Goal: Information Seeking & Learning: Find specific fact

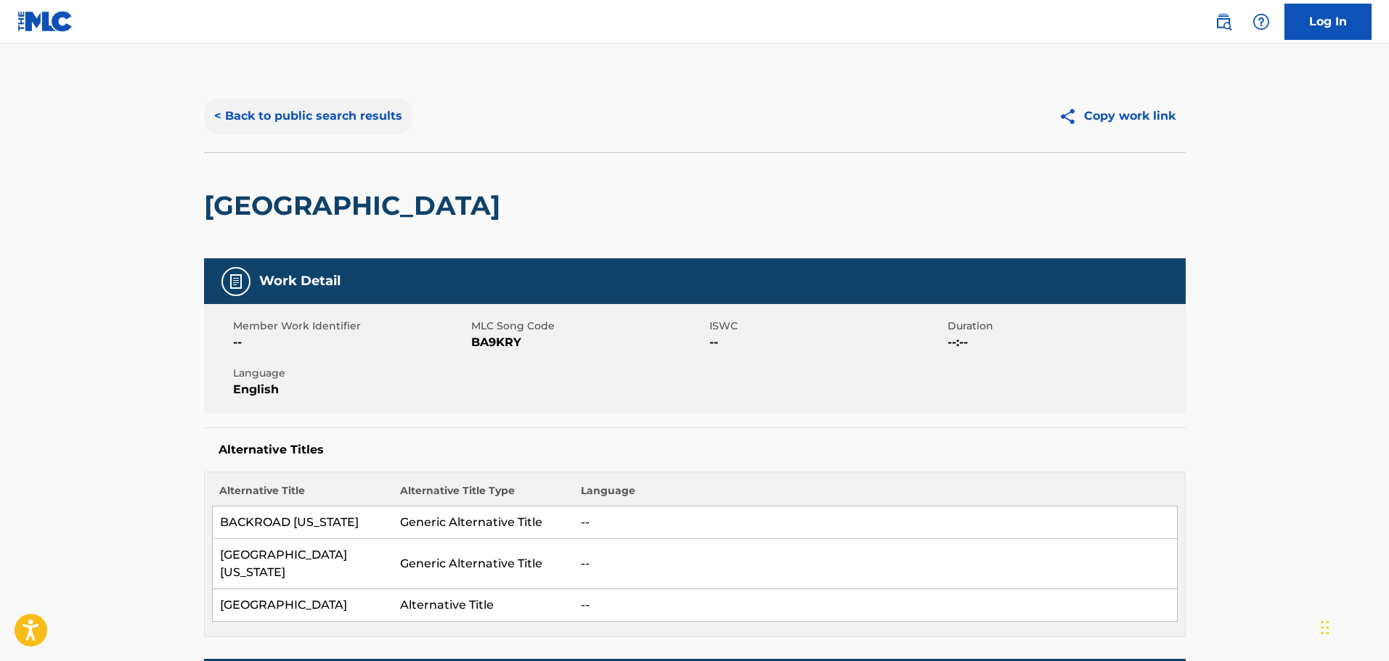
click at [338, 105] on button "< Back to public search results" at bounding box center [308, 116] width 208 height 36
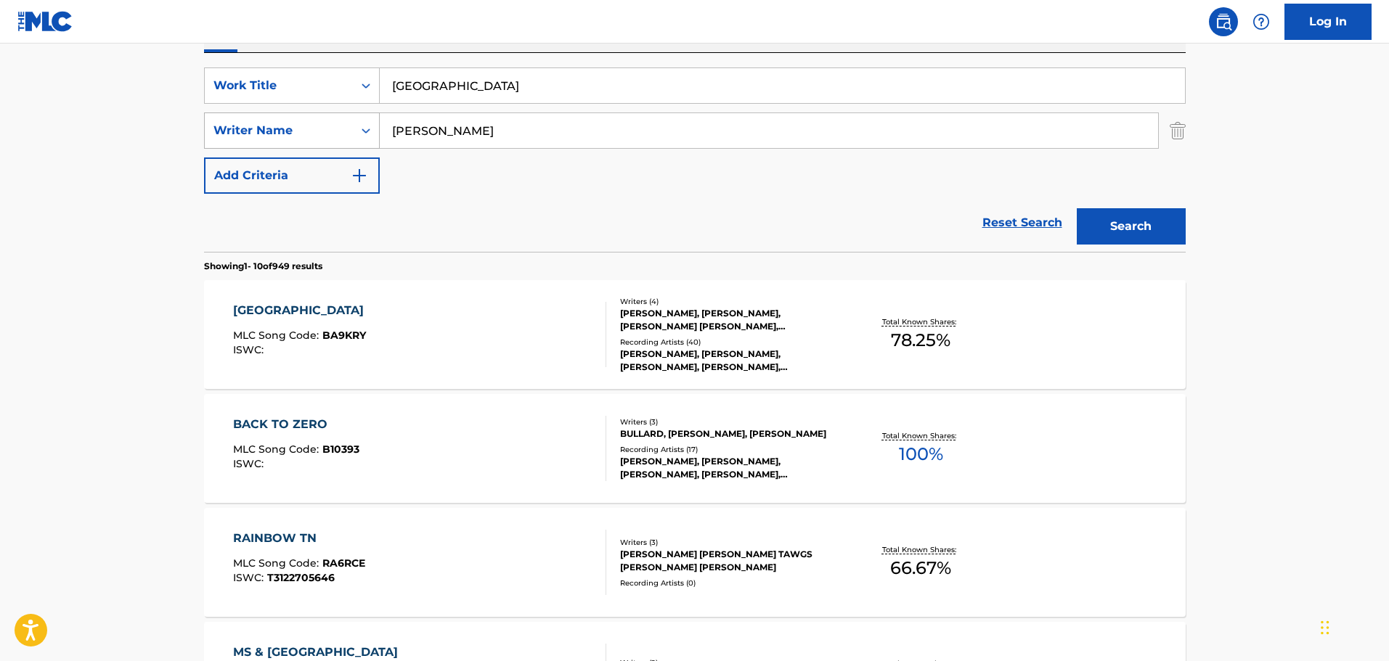
scroll to position [110, 0]
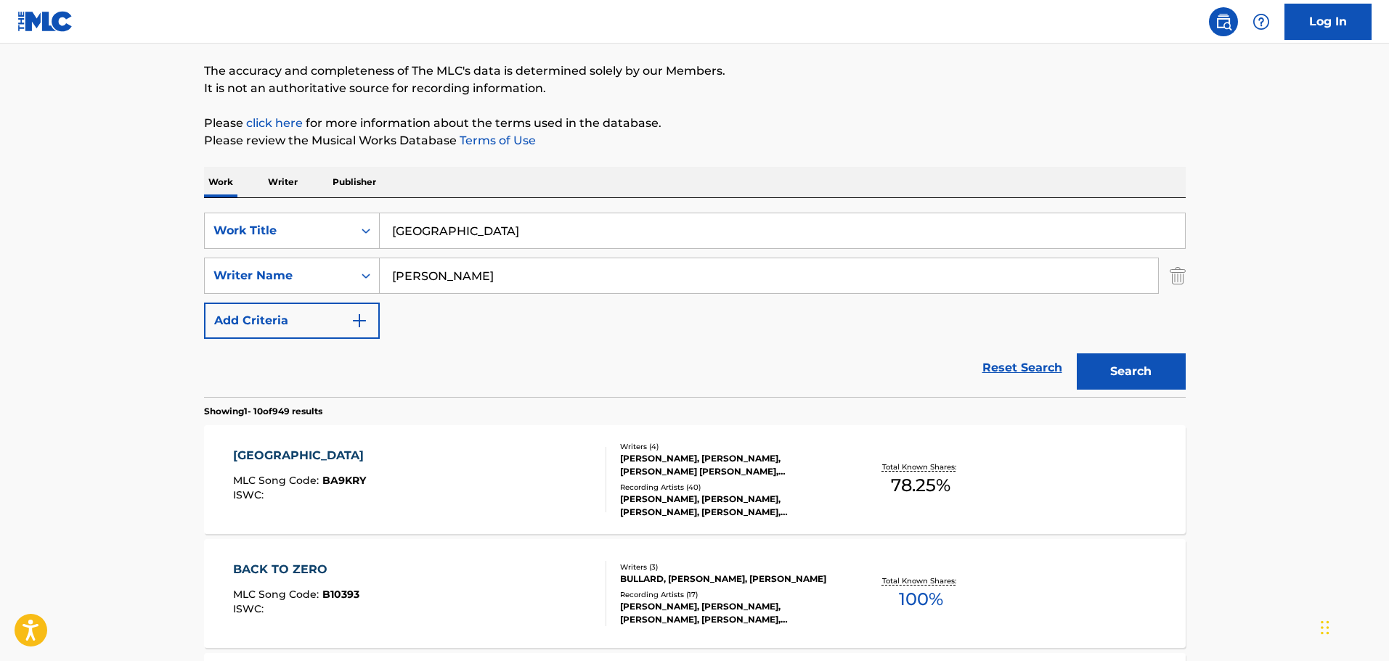
drag, startPoint x: 498, startPoint y: 243, endPoint x: 312, endPoint y: 208, distance: 189.1
click at [312, 208] on div "SearchWithCriteria9448f162-6909-4cb2-a6af-e9d1de86a1a0 Work Title back road tn …" at bounding box center [695, 297] width 982 height 199
drag, startPoint x: 444, startPoint y: 223, endPoint x: 444, endPoint y: 215, distance: 8.0
click at [444, 223] on input "Search Form" at bounding box center [782, 230] width 805 height 35
type input "i belong"
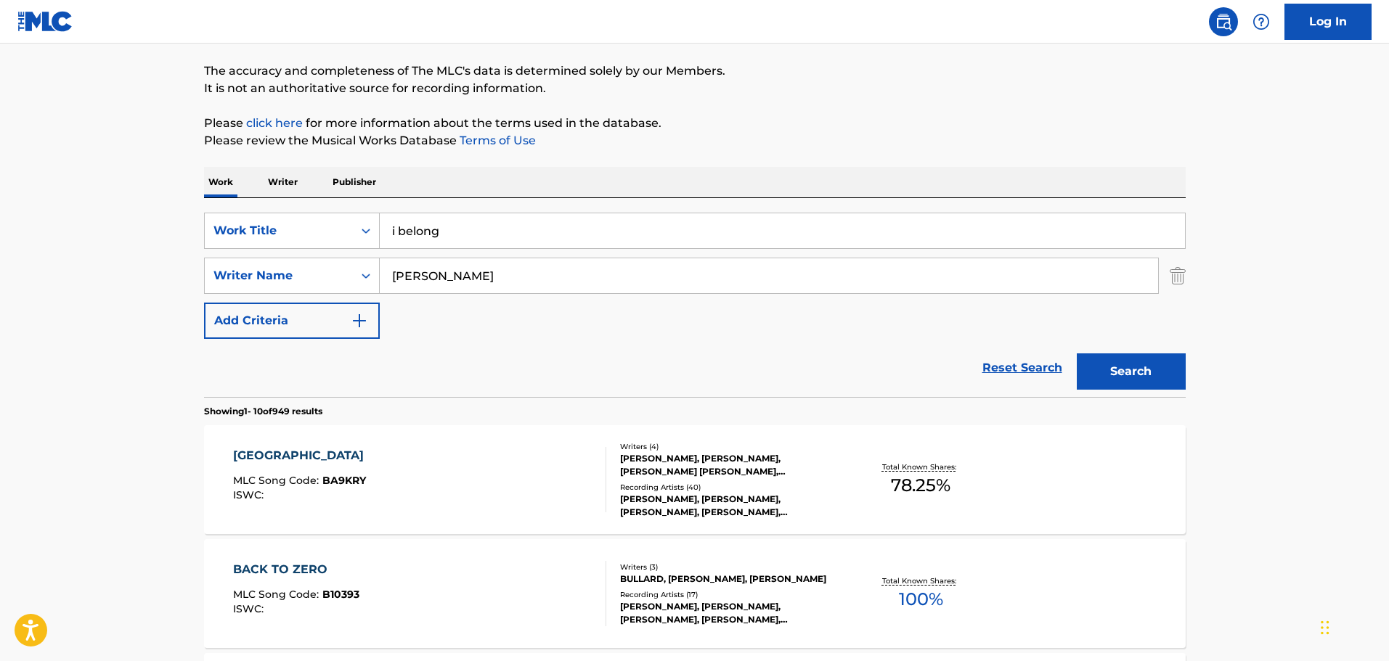
type input "[PERSON_NAME]"
click at [1077, 354] on button "Search" at bounding box center [1131, 372] width 109 height 36
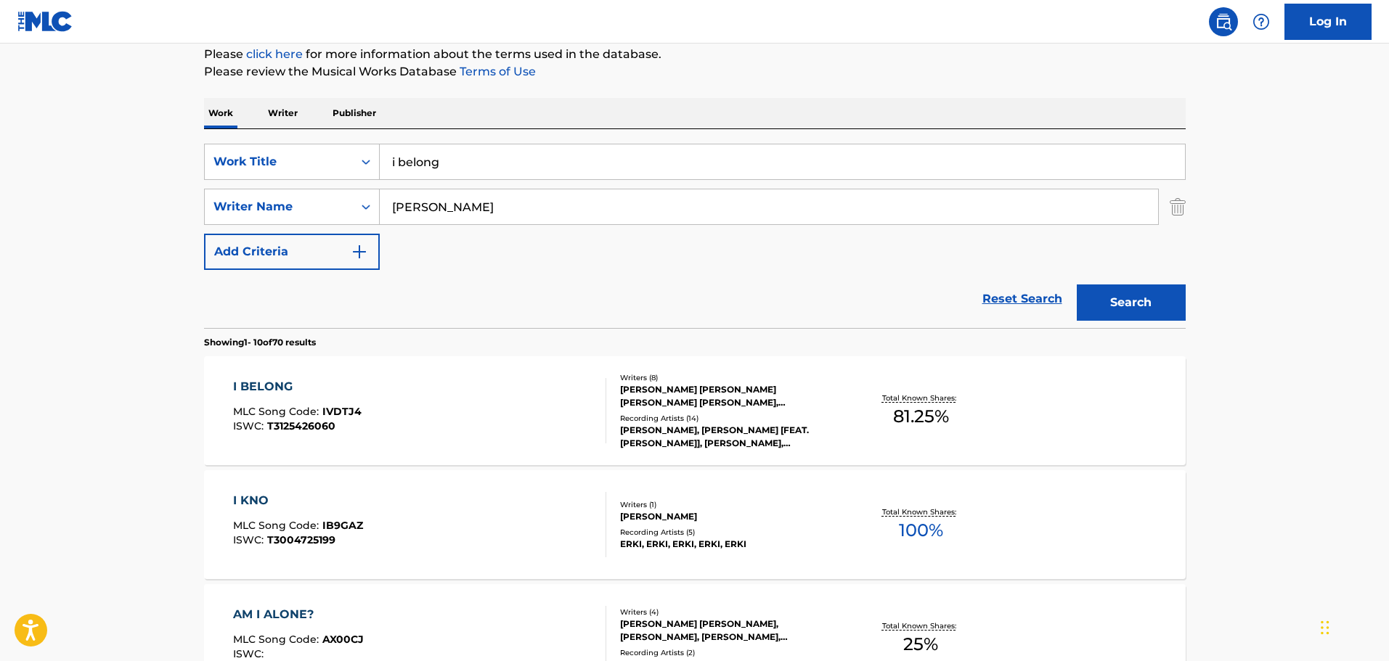
scroll to position [328, 0]
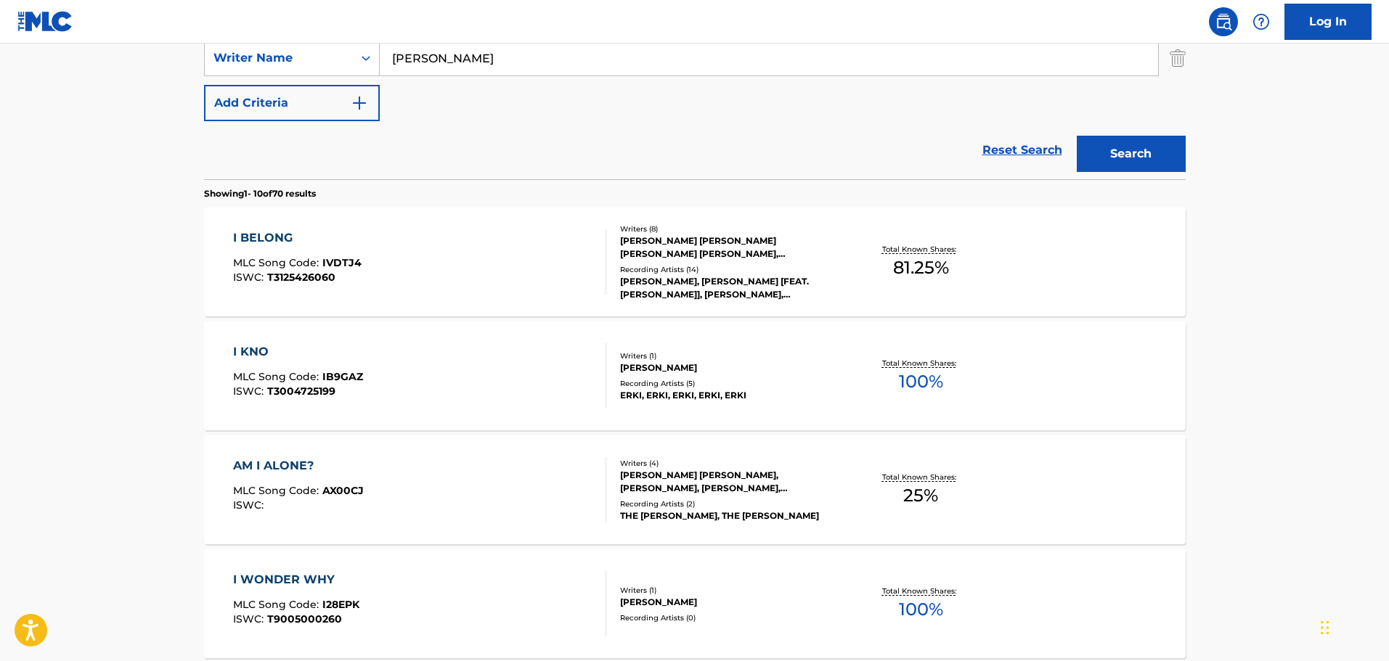
click at [489, 274] on div "I BELONG MLC Song Code : IVDTJ4 ISWC : T3125426060" at bounding box center [419, 261] width 373 height 65
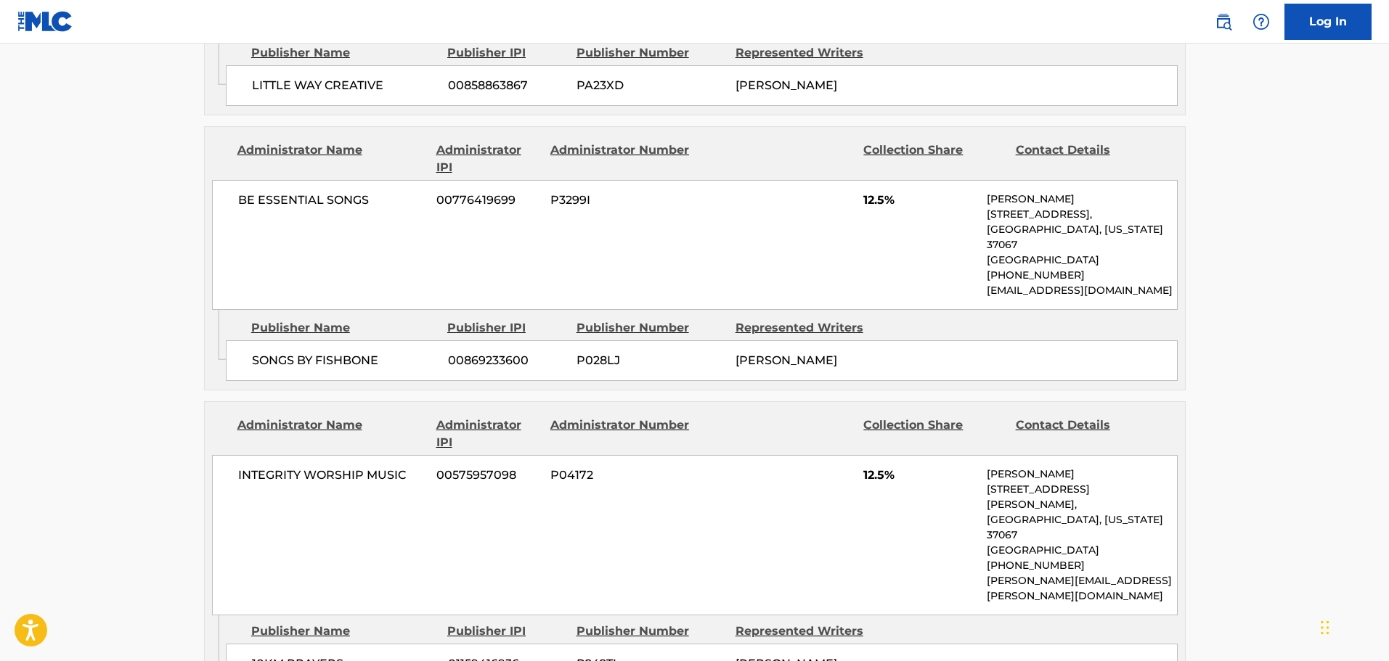
scroll to position [2132, 0]
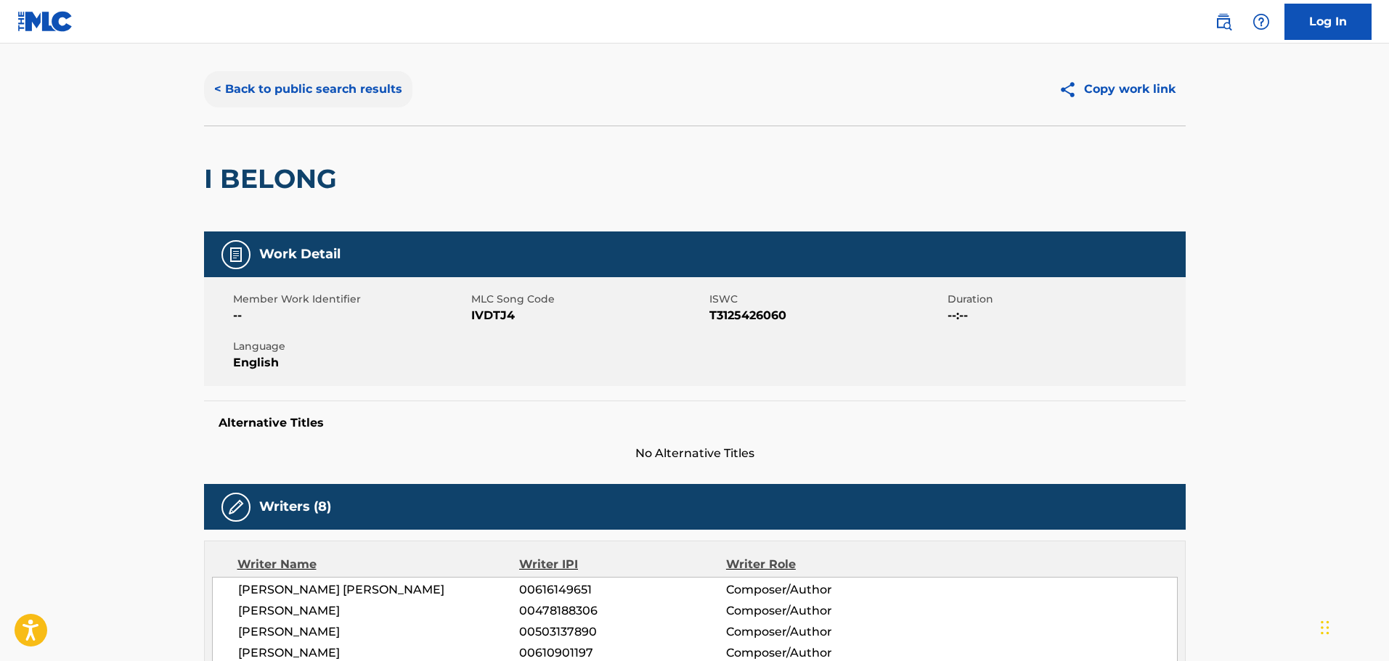
click at [330, 95] on button "< Back to public search results" at bounding box center [308, 89] width 208 height 36
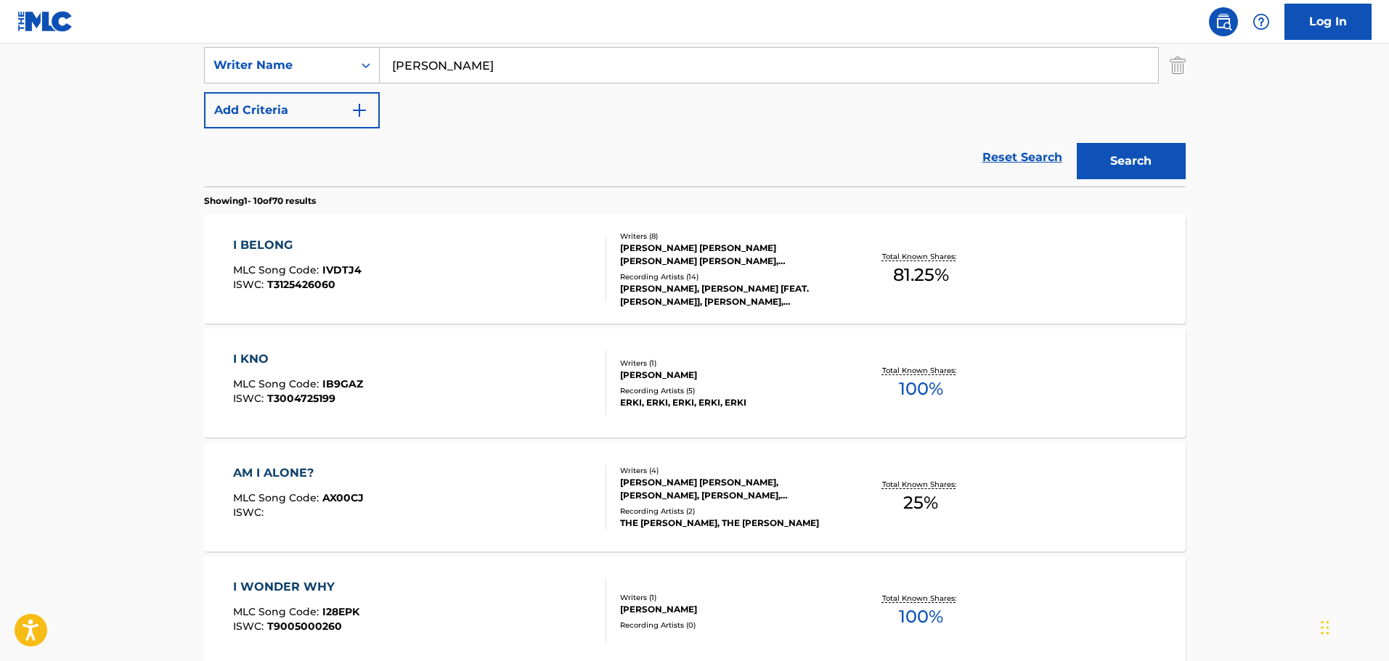
scroll to position [248, 0]
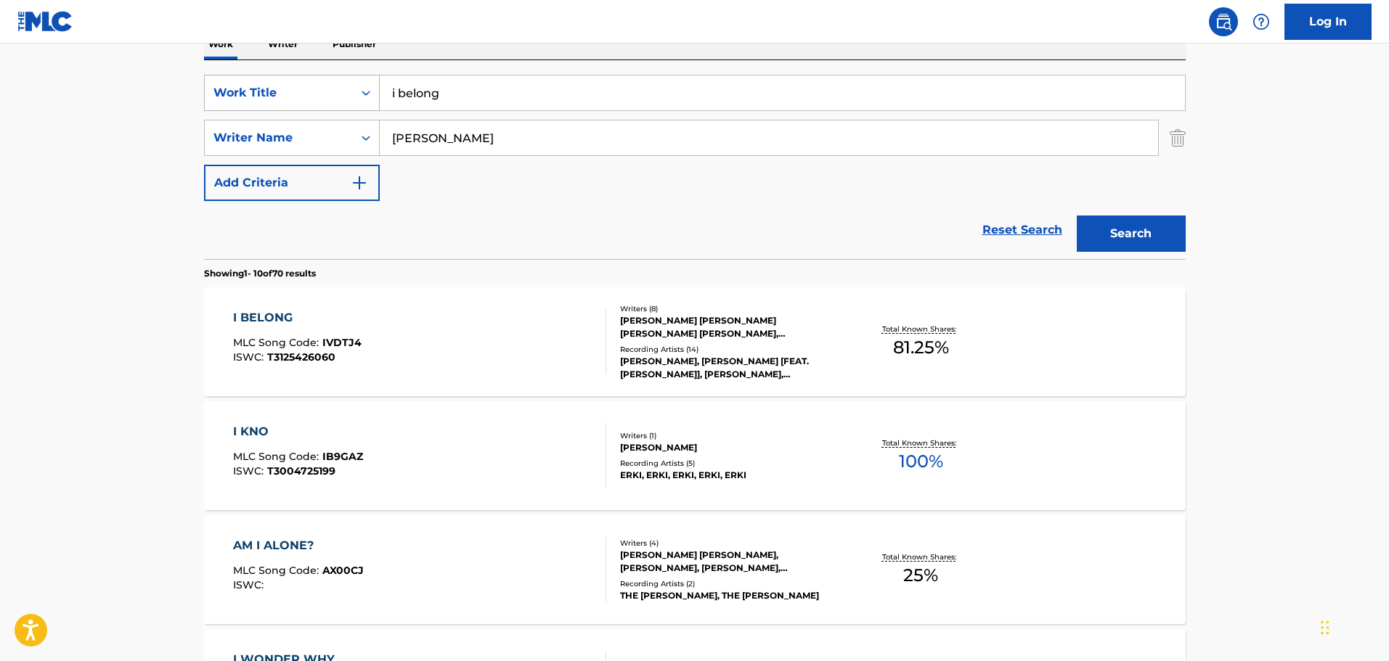
drag, startPoint x: 485, startPoint y: 99, endPoint x: 271, endPoint y: 103, distance: 214.2
click at [271, 103] on div "SearchWithCriteria9448f162-6909-4cb2-a6af-e9d1de86a1a0 Work Title i belong" at bounding box center [695, 93] width 982 height 36
type input "don't cry for me"
type input "bentley"
click at [1077, 216] on button "Search" at bounding box center [1131, 234] width 109 height 36
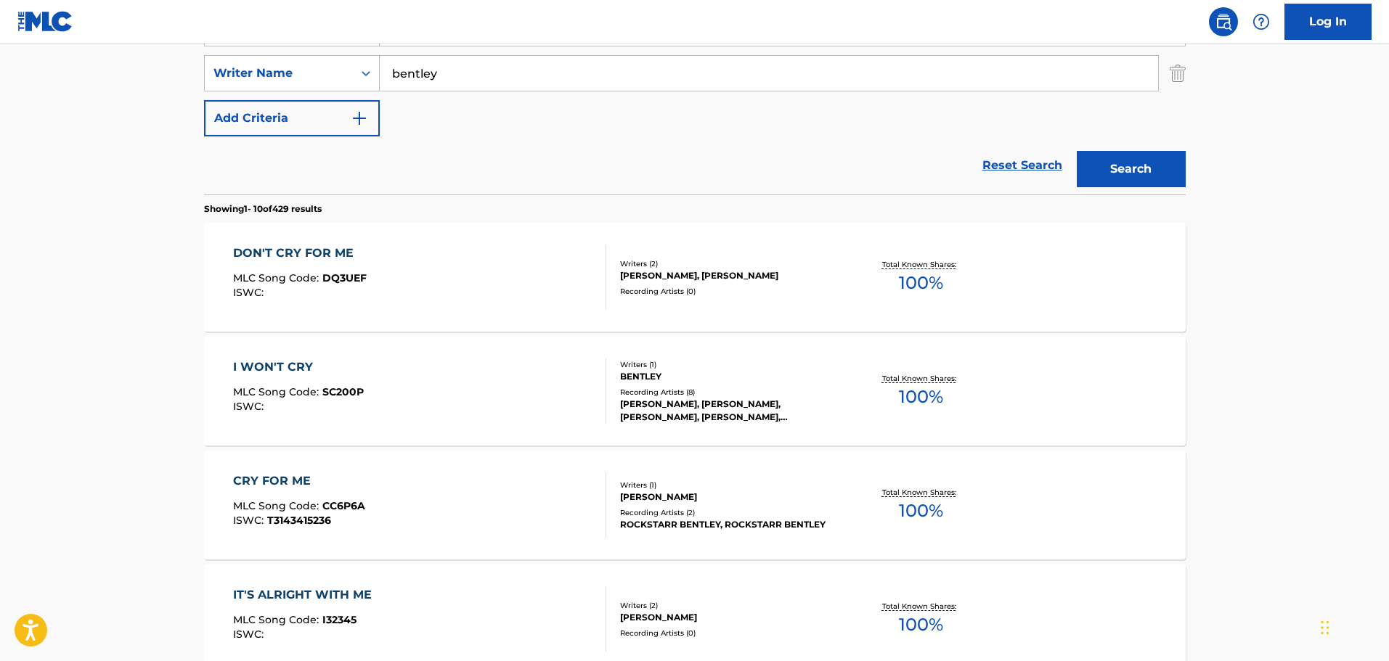
scroll to position [393, 0]
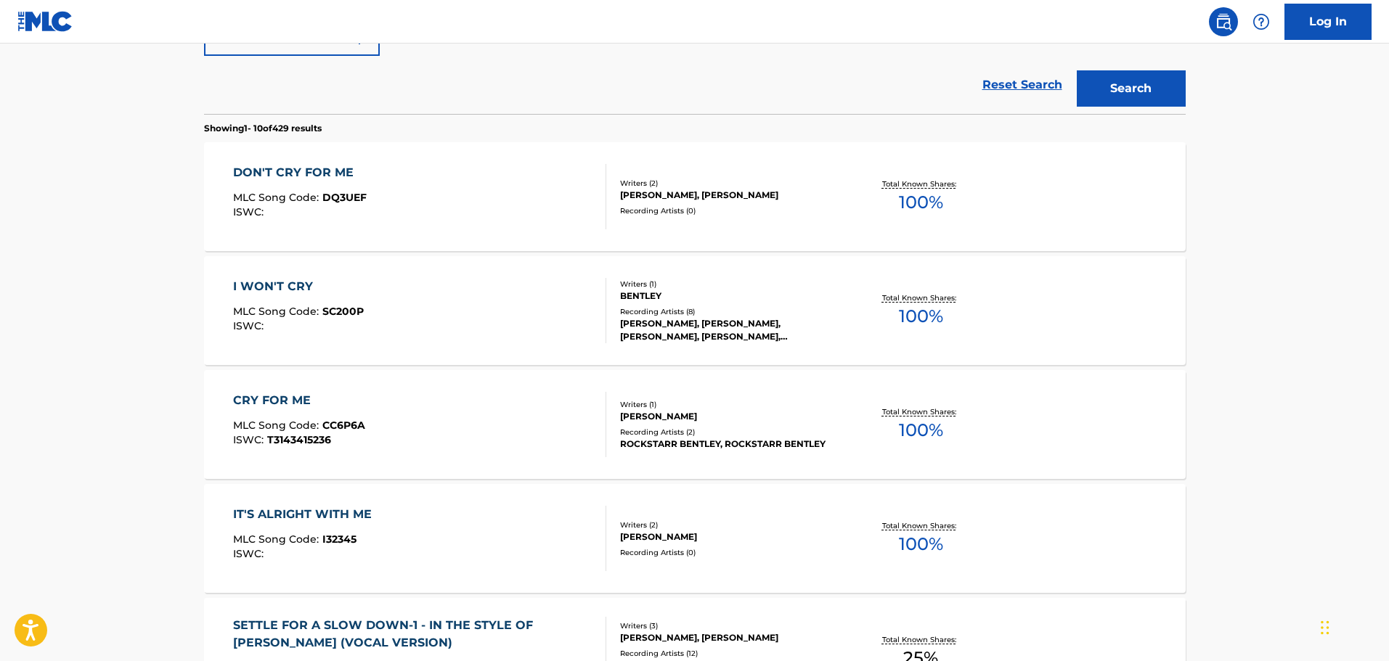
click at [524, 190] on div "DON'T CRY FOR ME MLC Song Code : DQ3UEF ISWC :" at bounding box center [419, 196] width 373 height 65
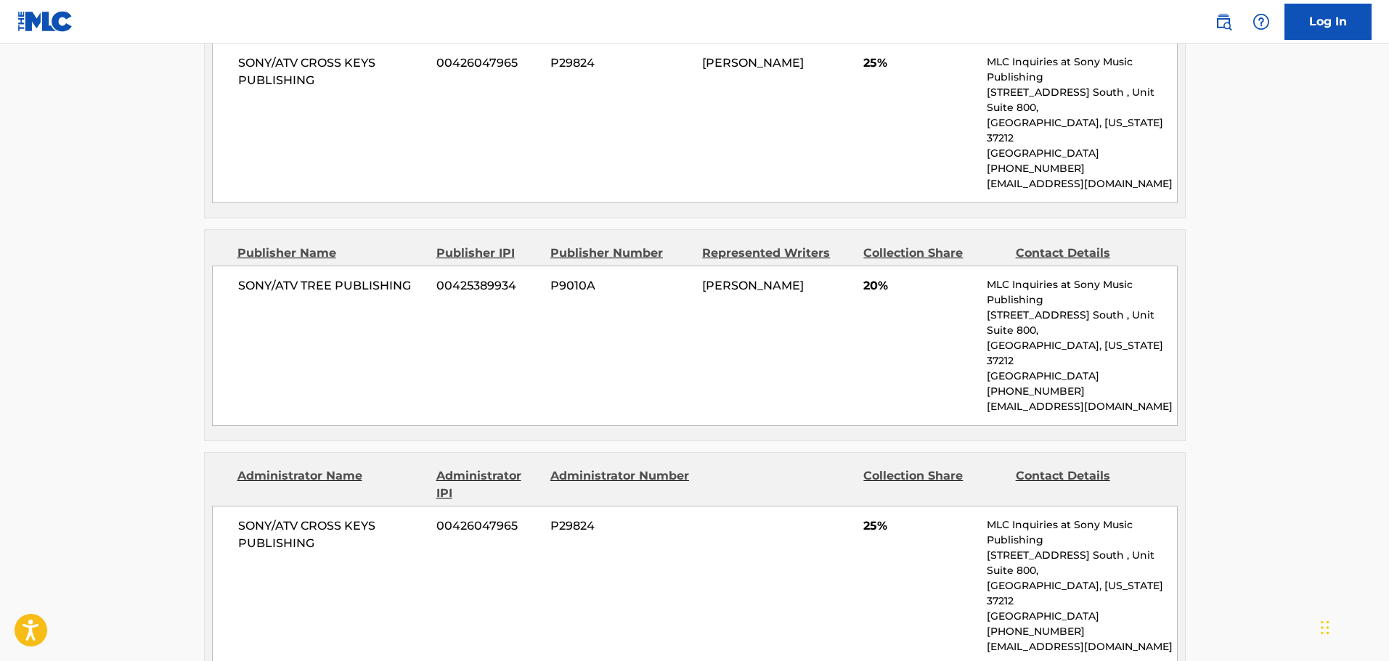
scroll to position [705, 0]
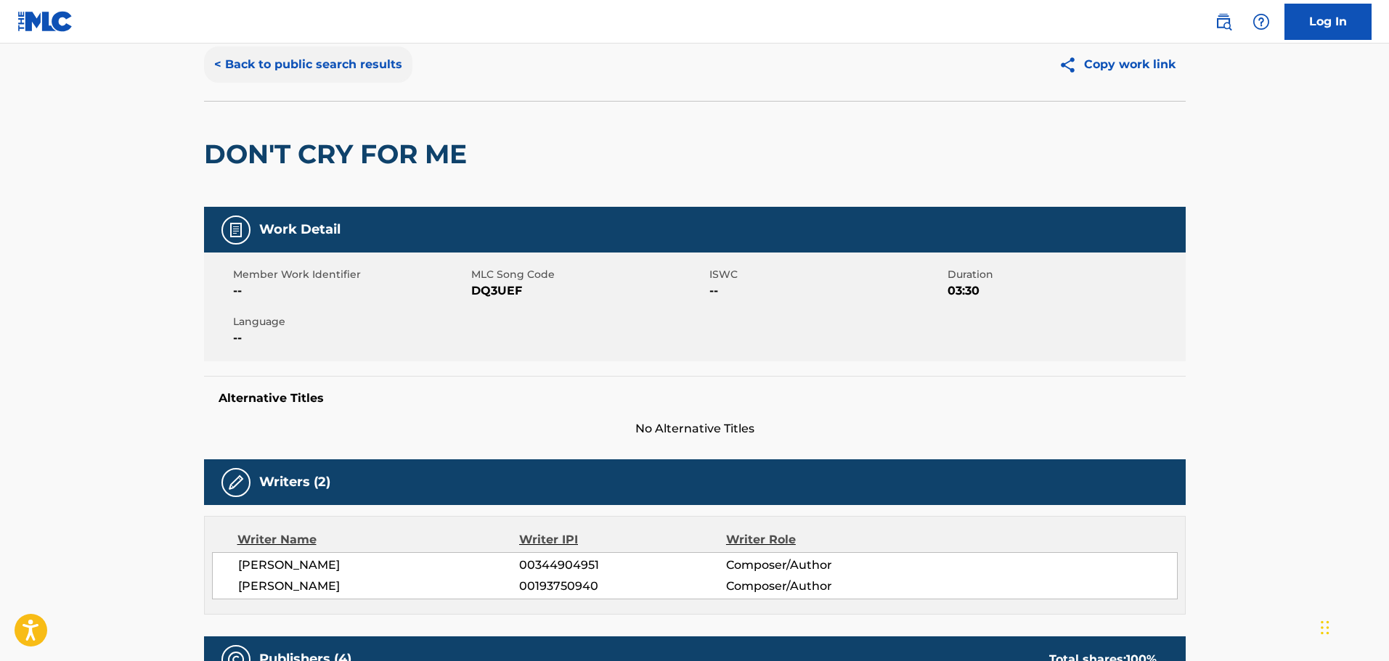
click at [331, 74] on button "< Back to public search results" at bounding box center [308, 64] width 208 height 36
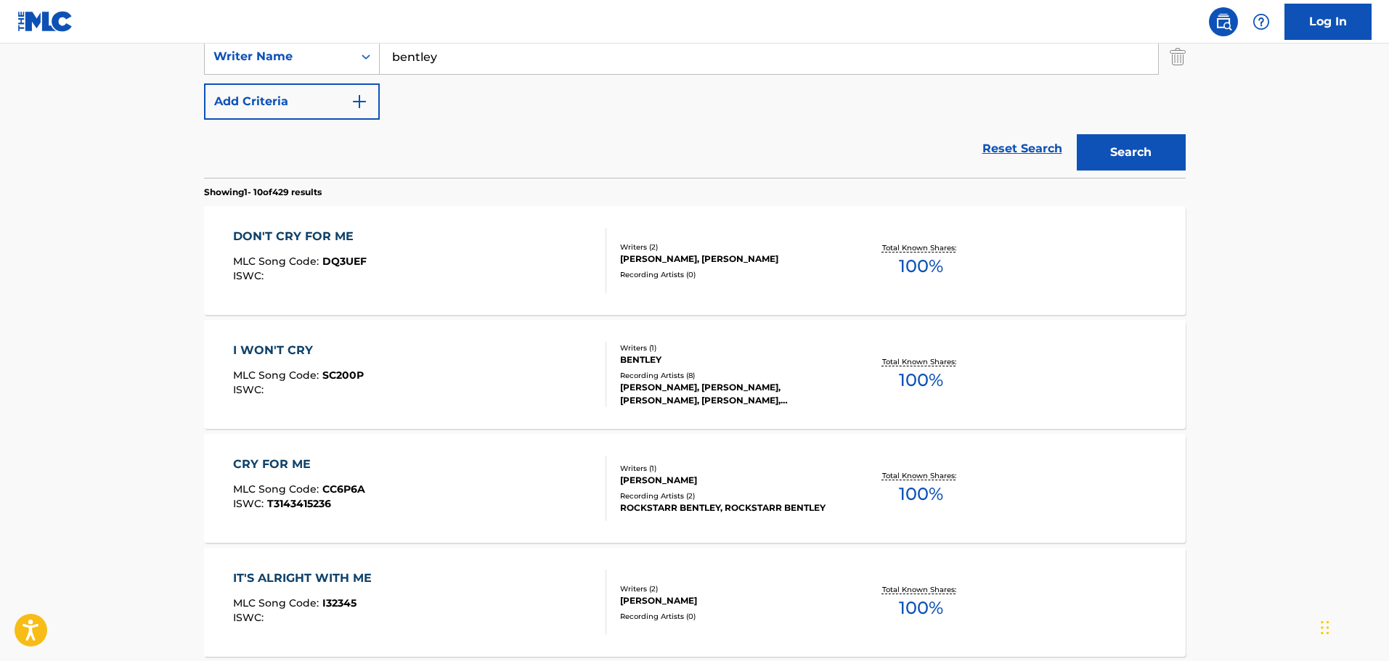
scroll to position [186, 0]
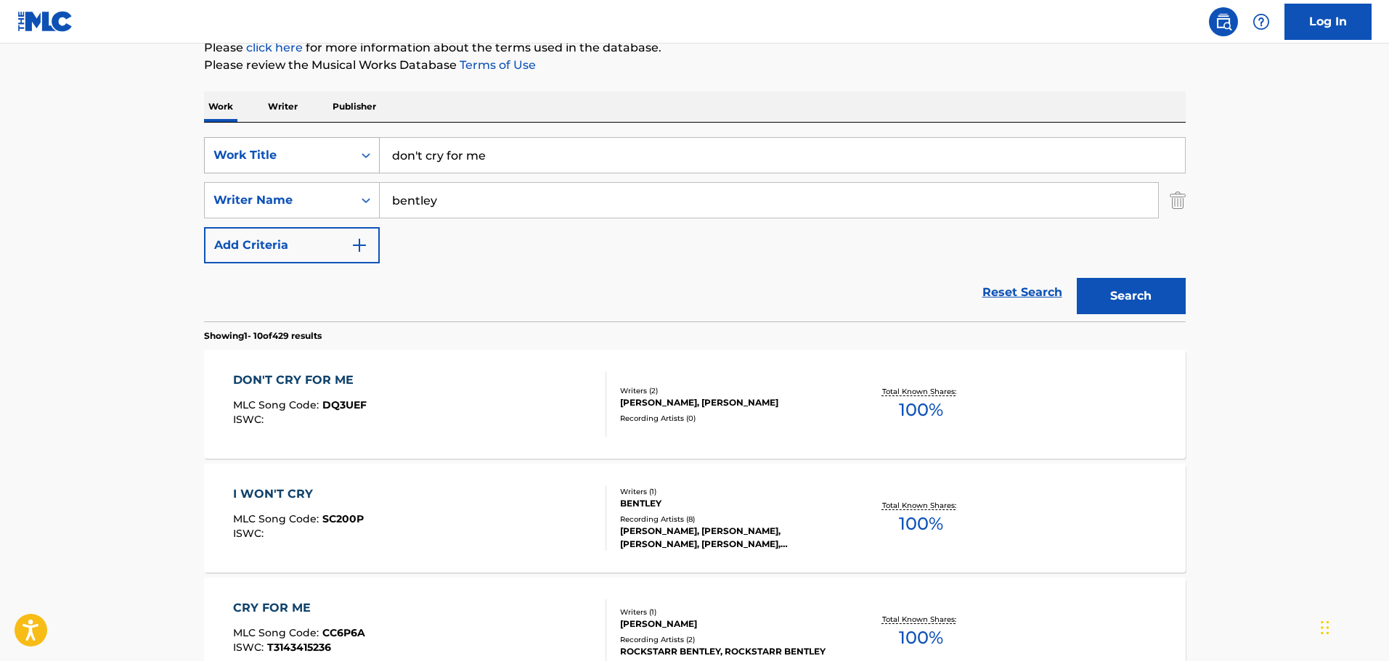
drag, startPoint x: 566, startPoint y: 144, endPoint x: 346, endPoint y: 152, distance: 219.4
click at [346, 152] on div "SearchWithCriteria9448f162-6909-4cb2-a6af-e9d1de86a1a0 Work Title don't cry for…" at bounding box center [695, 155] width 982 height 36
type input "FOR AS LONG AS I CAN REMEMBER"
type input "[PERSON_NAME]"
click at [1077, 278] on button "Search" at bounding box center [1131, 296] width 109 height 36
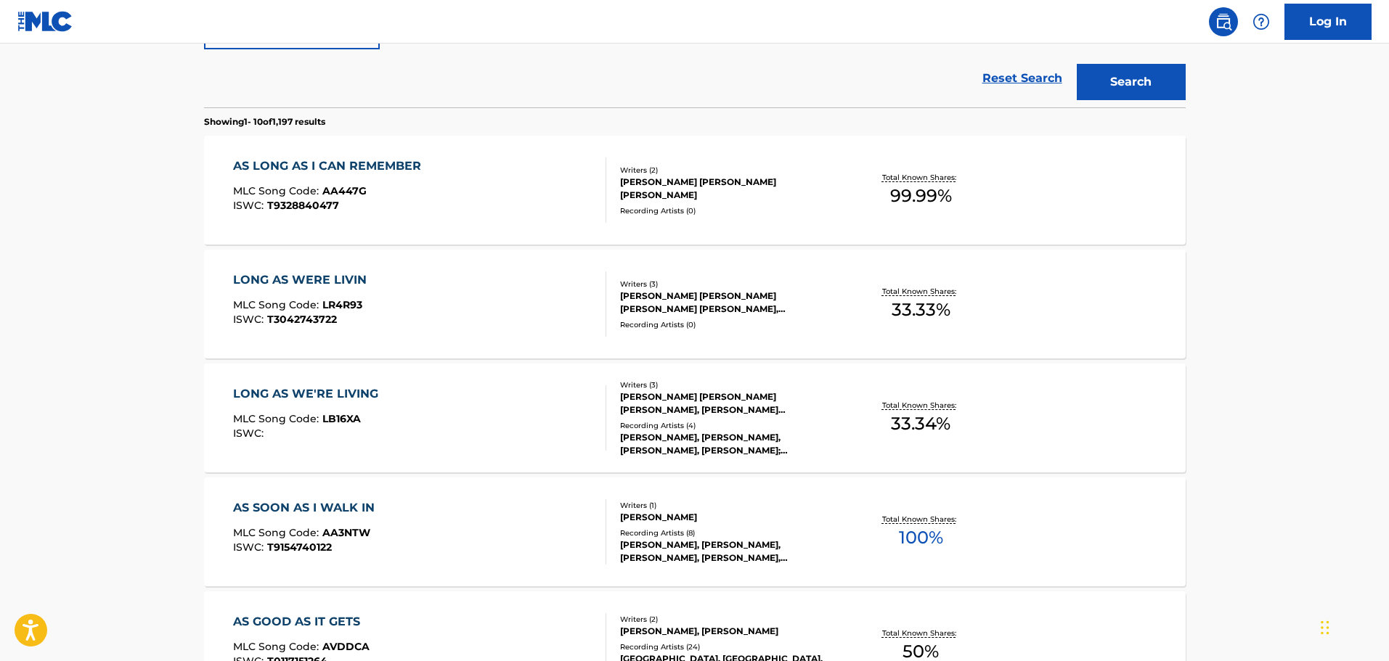
scroll to position [404, 0]
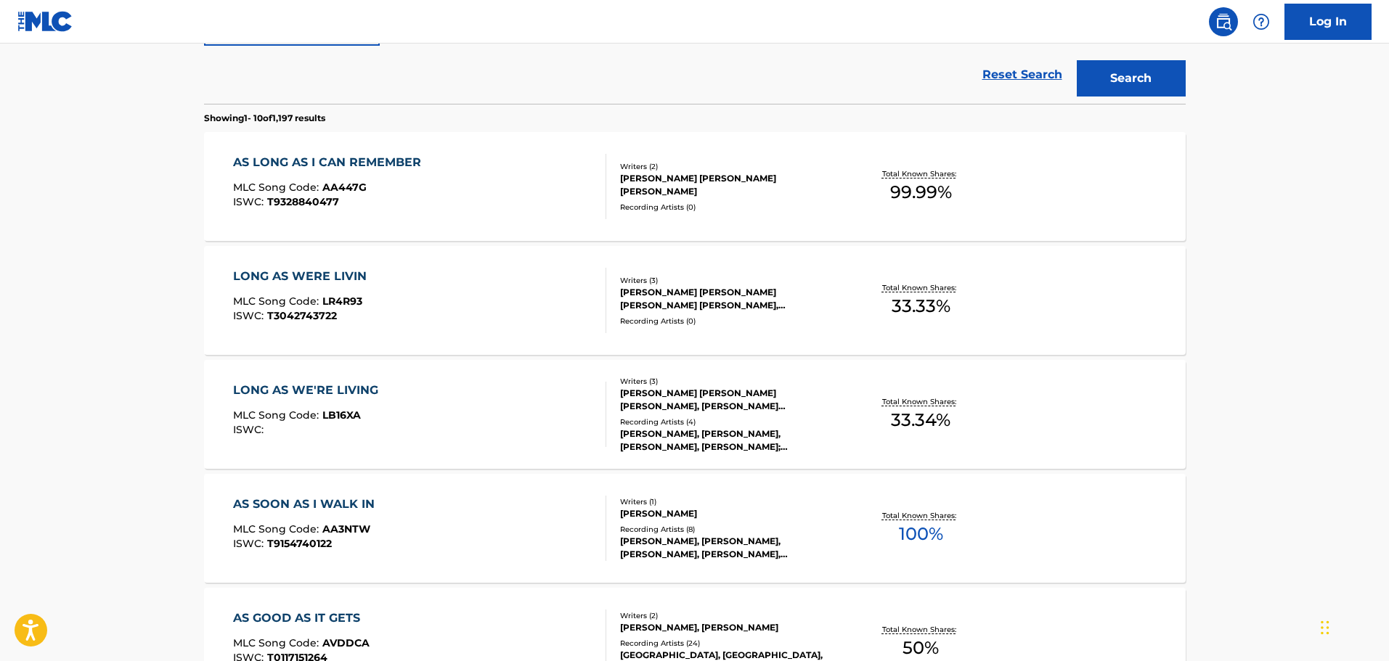
click at [536, 207] on div "AS LONG AS I CAN REMEMBER MLC Song Code : AA447G ISWC : T9328840477" at bounding box center [419, 186] width 373 height 65
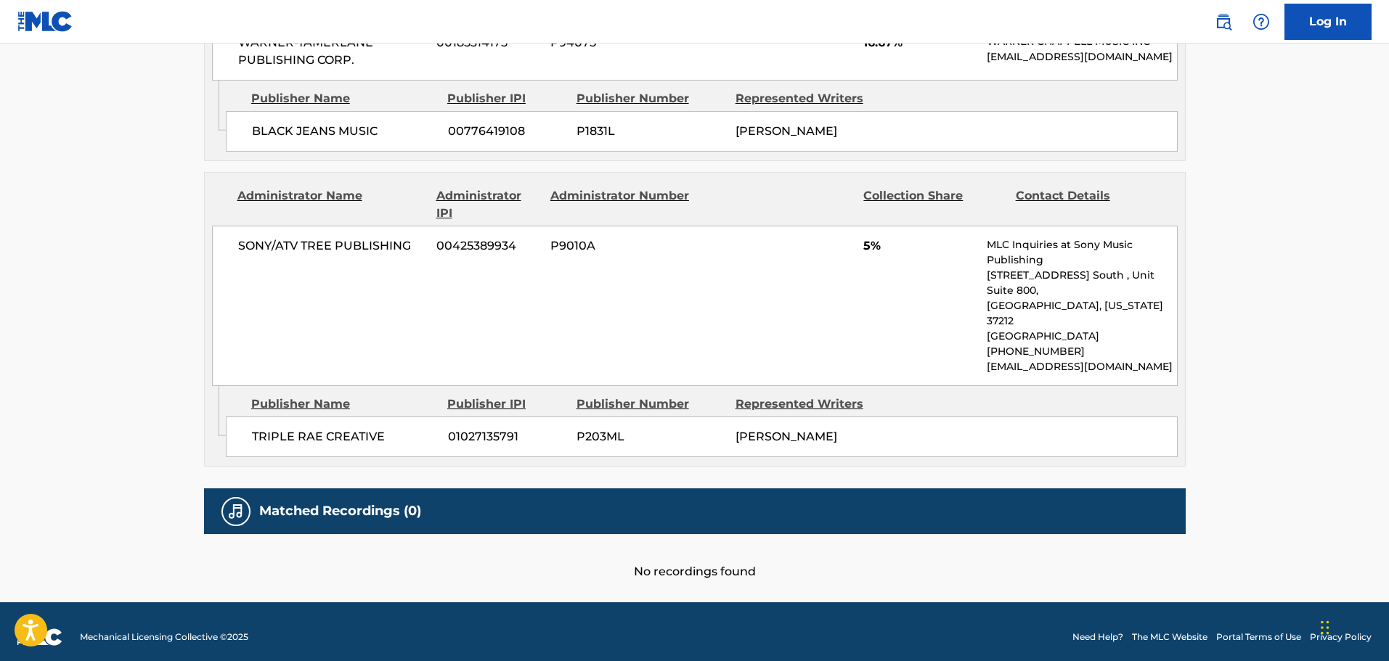
scroll to position [1347, 0]
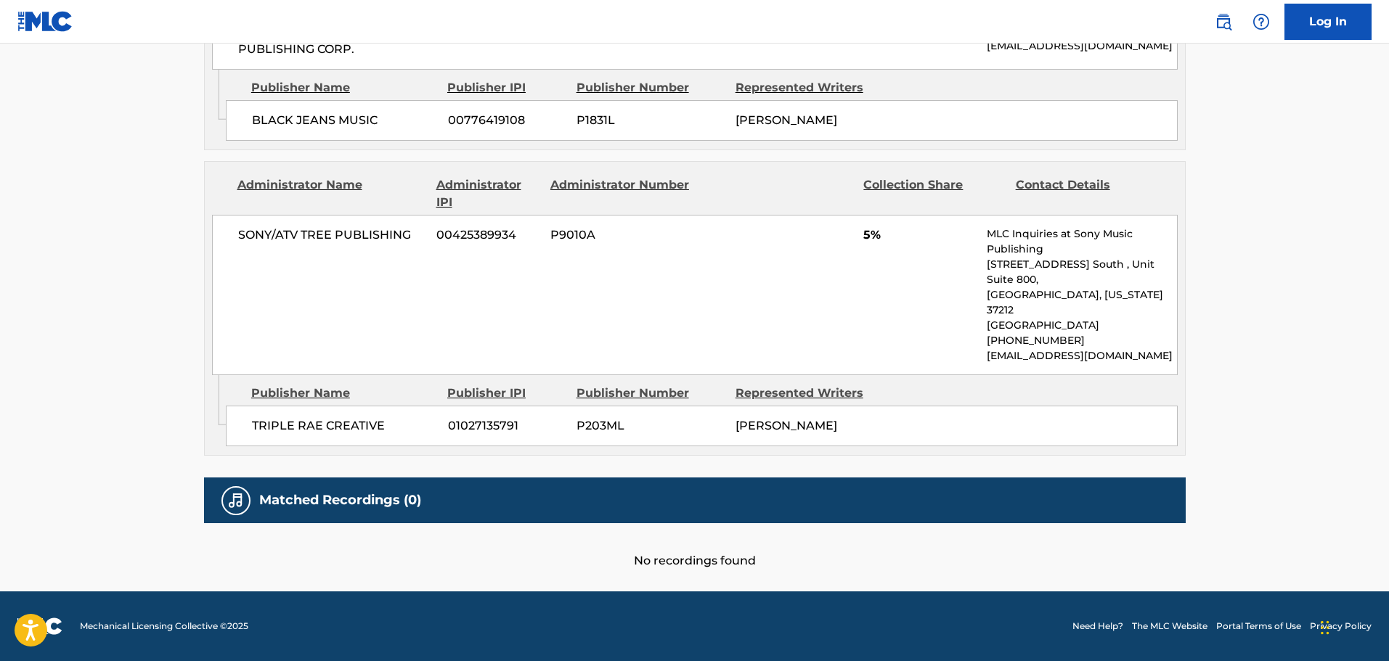
click at [571, 357] on div "SONY/ATV TREE PUBLISHING 00425389934 P9010A 5% MLC Inquiries at Sony Music Publ…" at bounding box center [695, 295] width 966 height 160
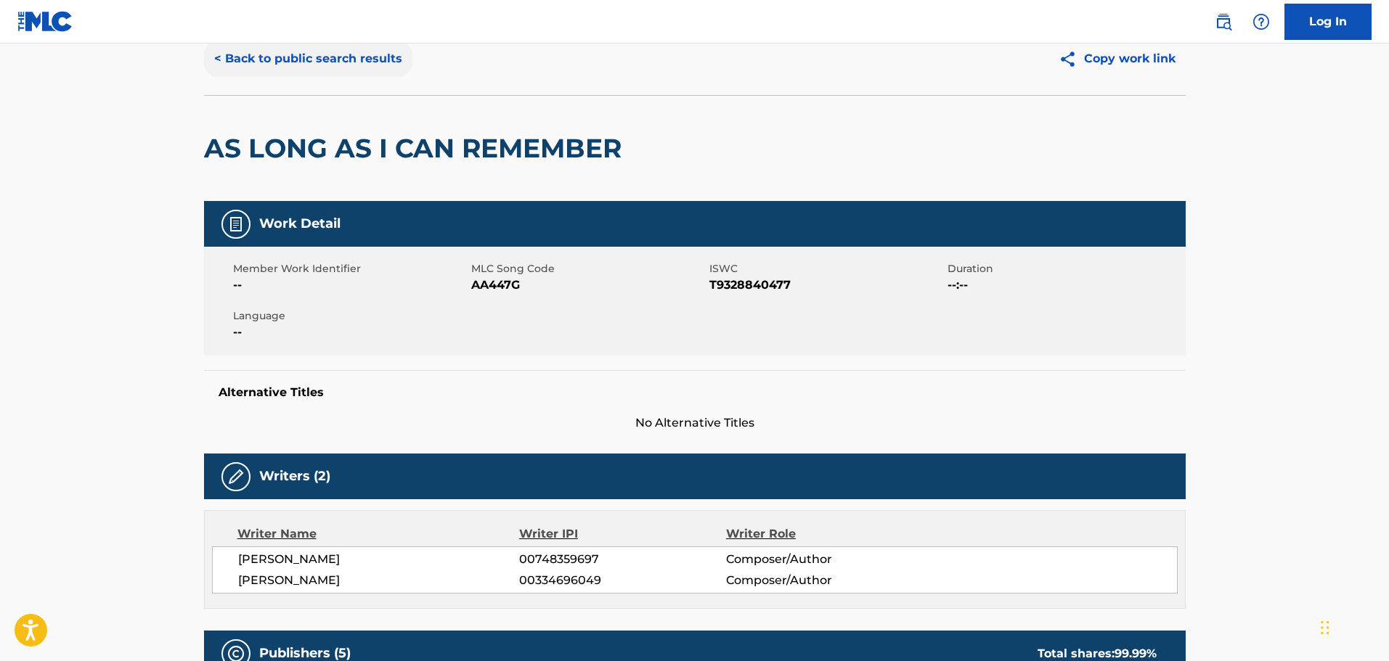
scroll to position [0, 0]
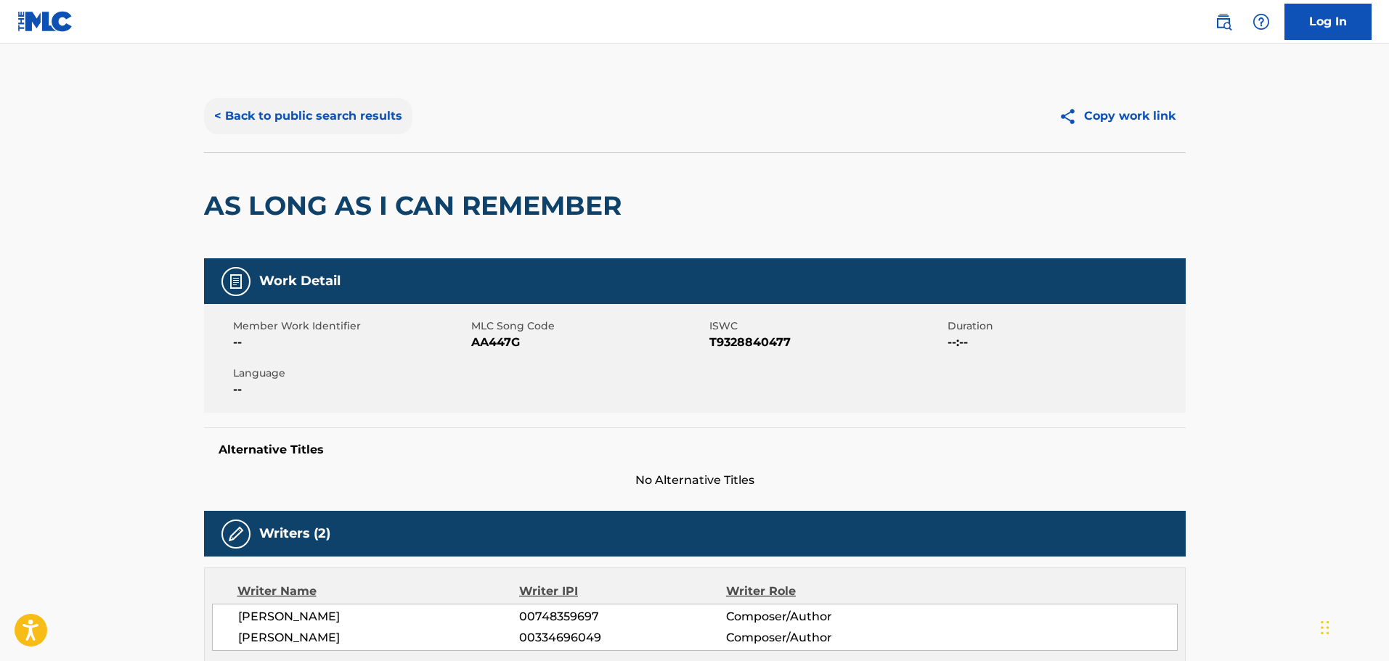
click at [309, 104] on button "< Back to public search results" at bounding box center [308, 116] width 208 height 36
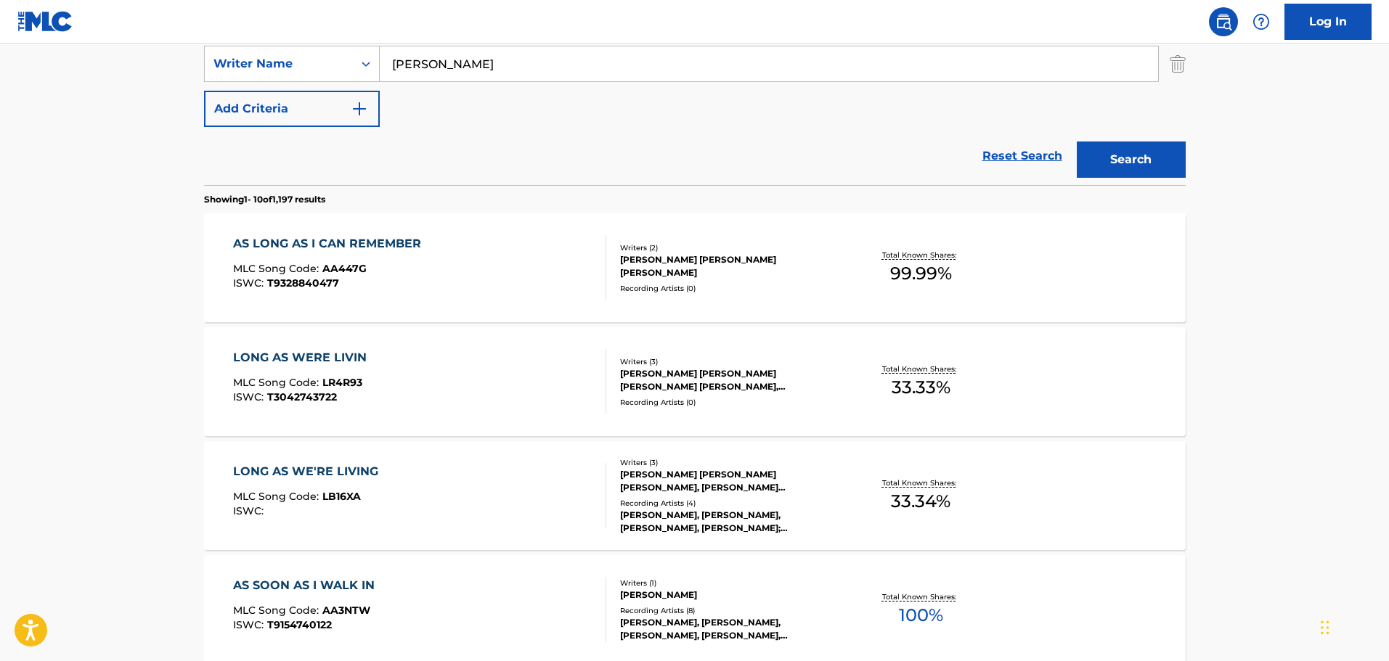
scroll to position [269, 0]
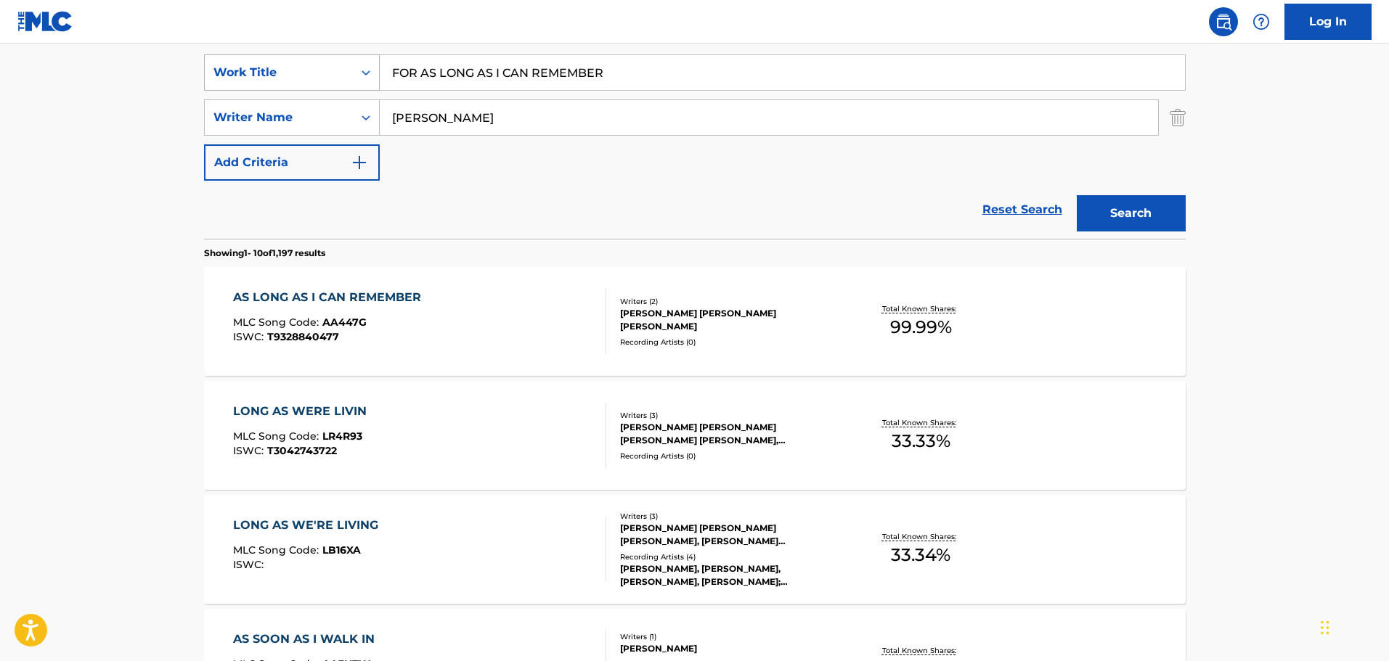
drag, startPoint x: 605, startPoint y: 64, endPoint x: 330, endPoint y: 56, distance: 275.3
click at [330, 56] on div "SearchWithCriteria9448f162-6909-4cb2-a6af-e9d1de86a1a0 Work Title FOR AS LONG A…" at bounding box center [695, 72] width 982 height 36
type input "SOMETHING WORTH FIXING"
type input "BENTLEY"
click at [1077, 195] on button "Search" at bounding box center [1131, 213] width 109 height 36
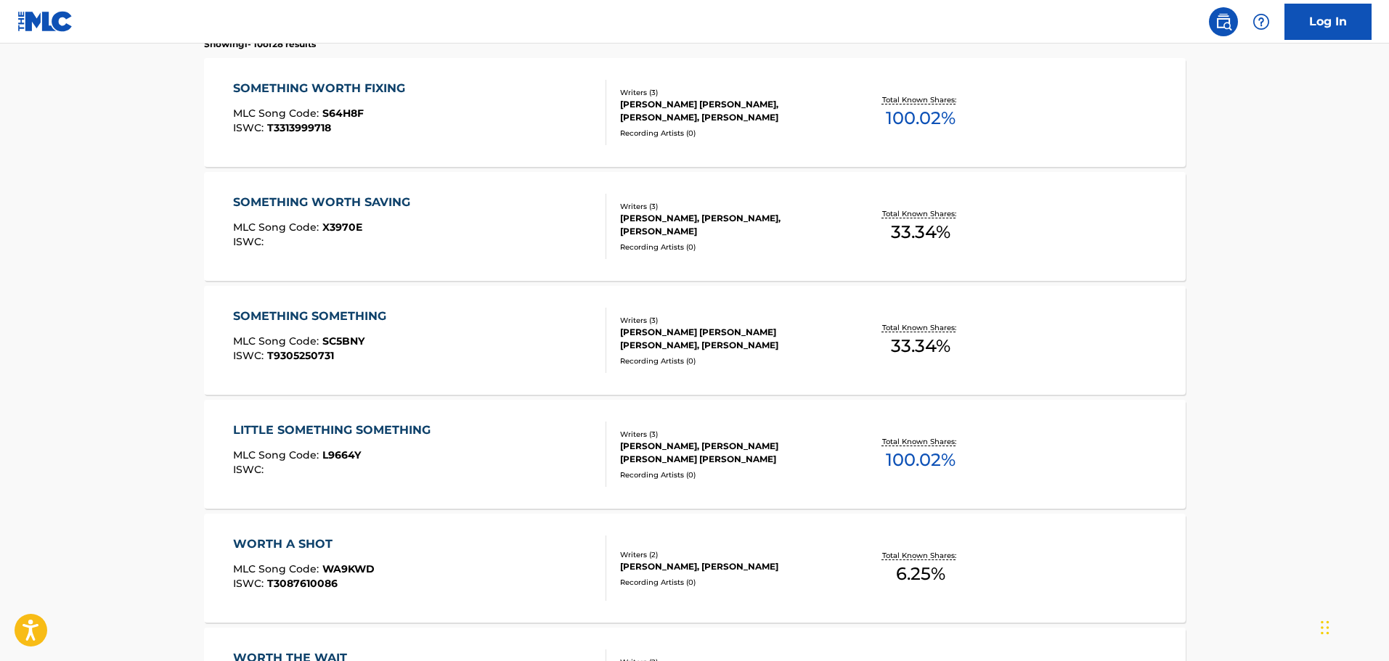
scroll to position [486, 0]
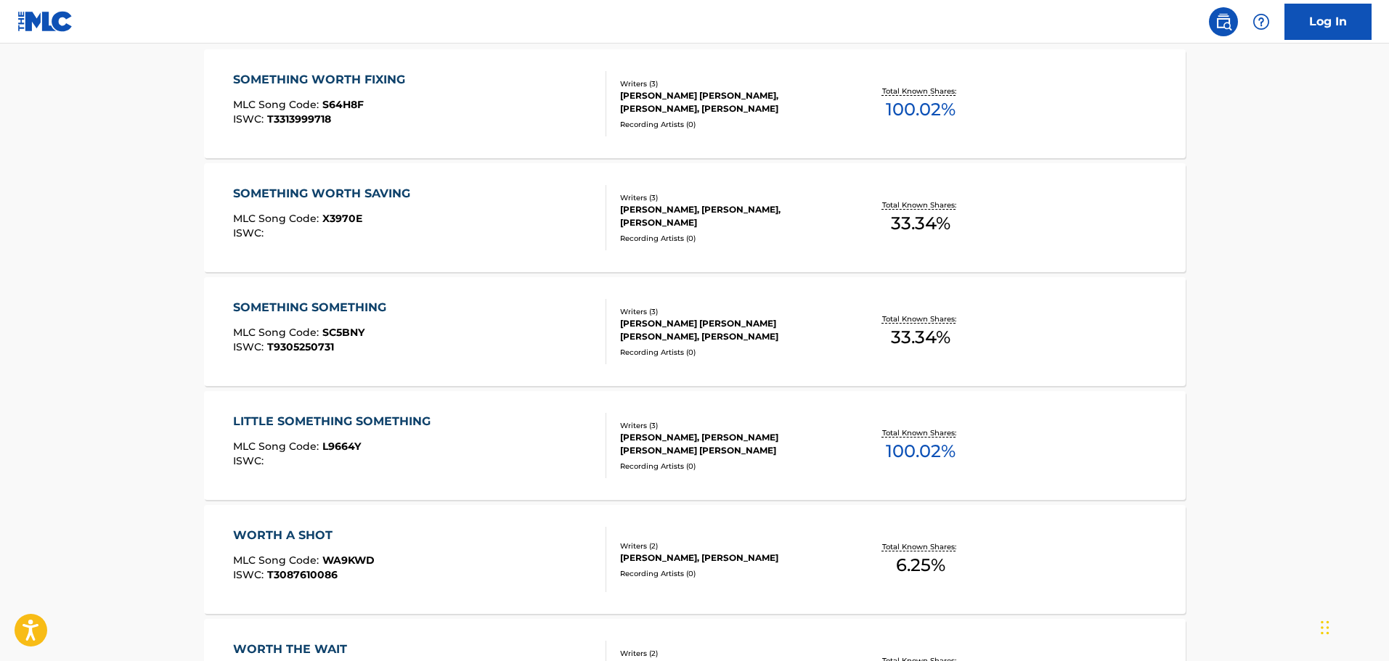
click at [434, 138] on div "SOMETHING WORTH FIXING MLC Song Code : S64H8F ISWC : T3313999718 Writers ( 3 ) …" at bounding box center [695, 103] width 982 height 109
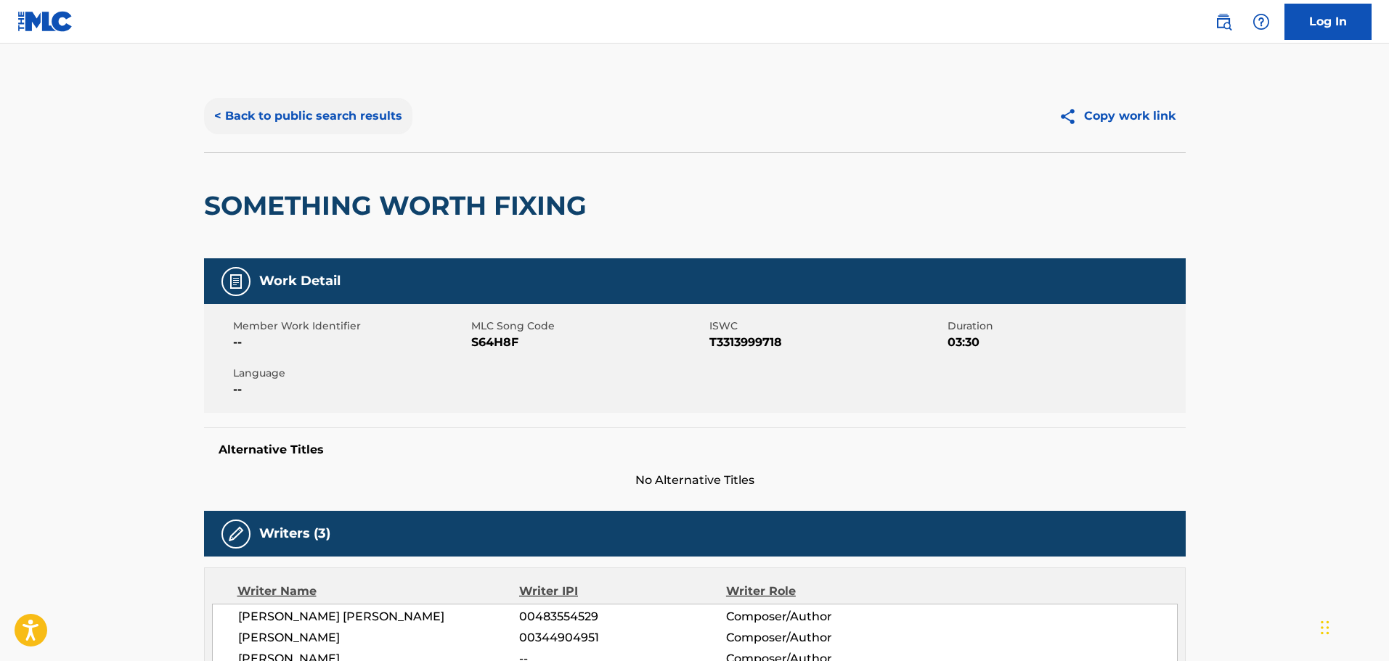
click at [300, 131] on button "< Back to public search results" at bounding box center [308, 116] width 208 height 36
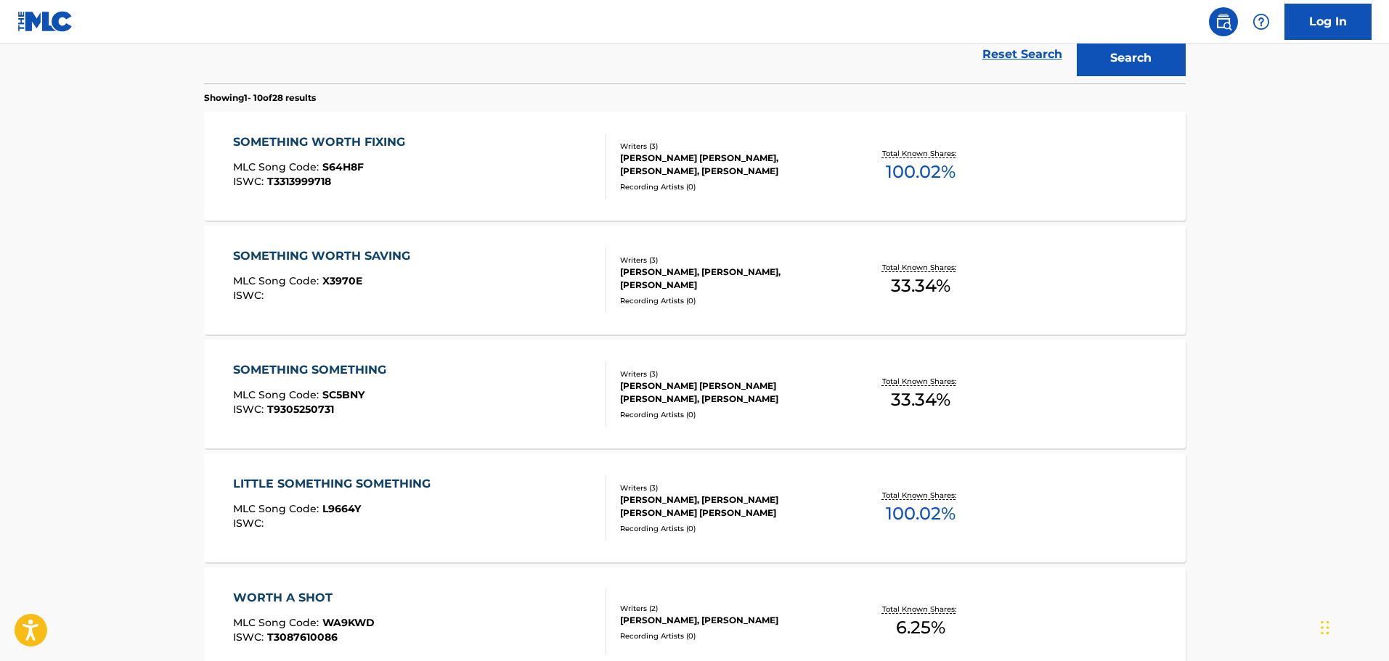
scroll to position [279, 0]
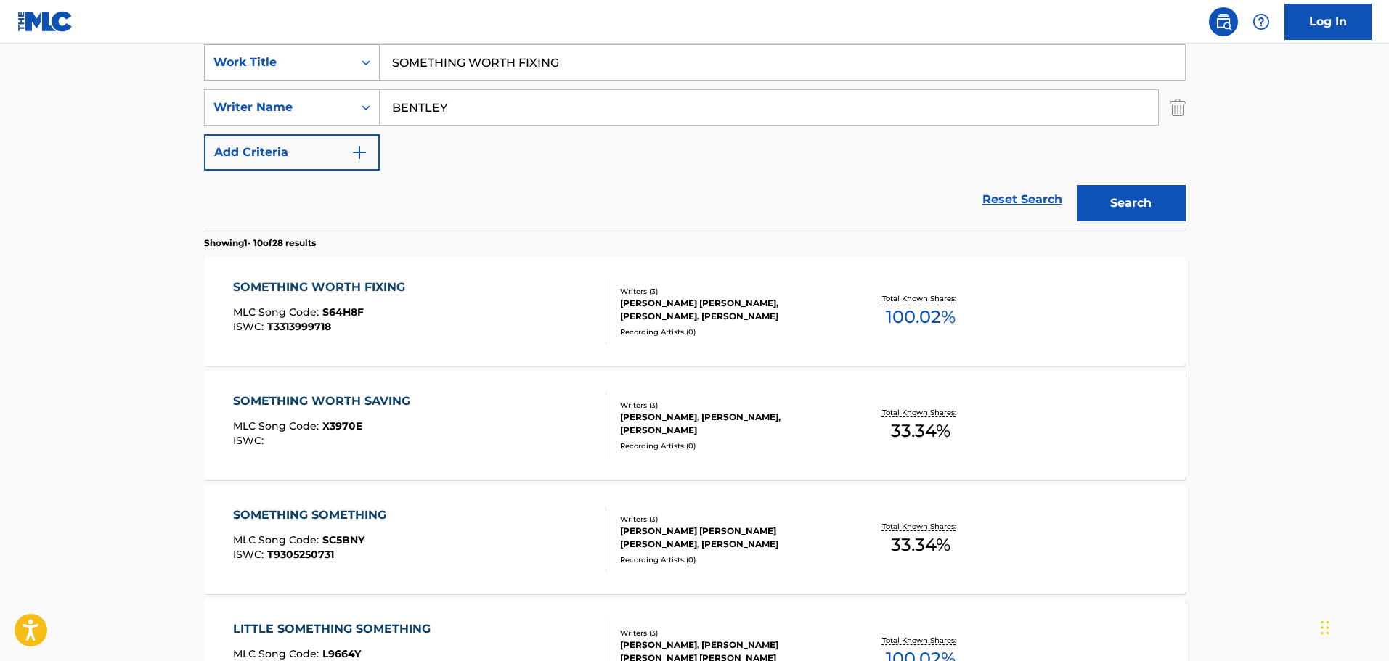
drag, startPoint x: 565, startPoint y: 70, endPoint x: 319, endPoint y: 75, distance: 246.2
click at [319, 75] on div "SearchWithCriteria9448f162-6909-4cb2-a6af-e9d1de86a1a0 Work Title SOMETHING WOR…" at bounding box center [695, 62] width 982 height 36
type input "STANDING IN THE SUN"
type input "[PERSON_NAME]"
click at [1077, 185] on button "Search" at bounding box center [1131, 203] width 109 height 36
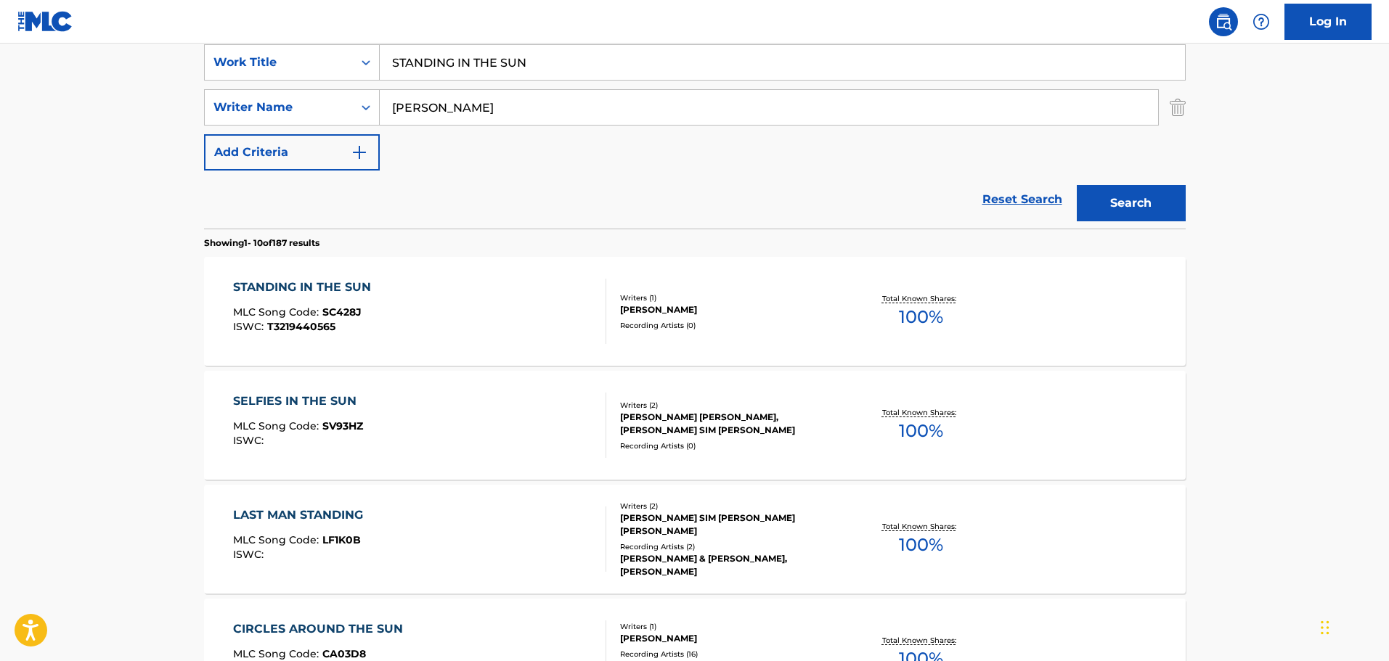
click at [458, 298] on div "STANDING IN THE SUN MLC Song Code : SC428J ISWC : T3219440565" at bounding box center [419, 311] width 373 height 65
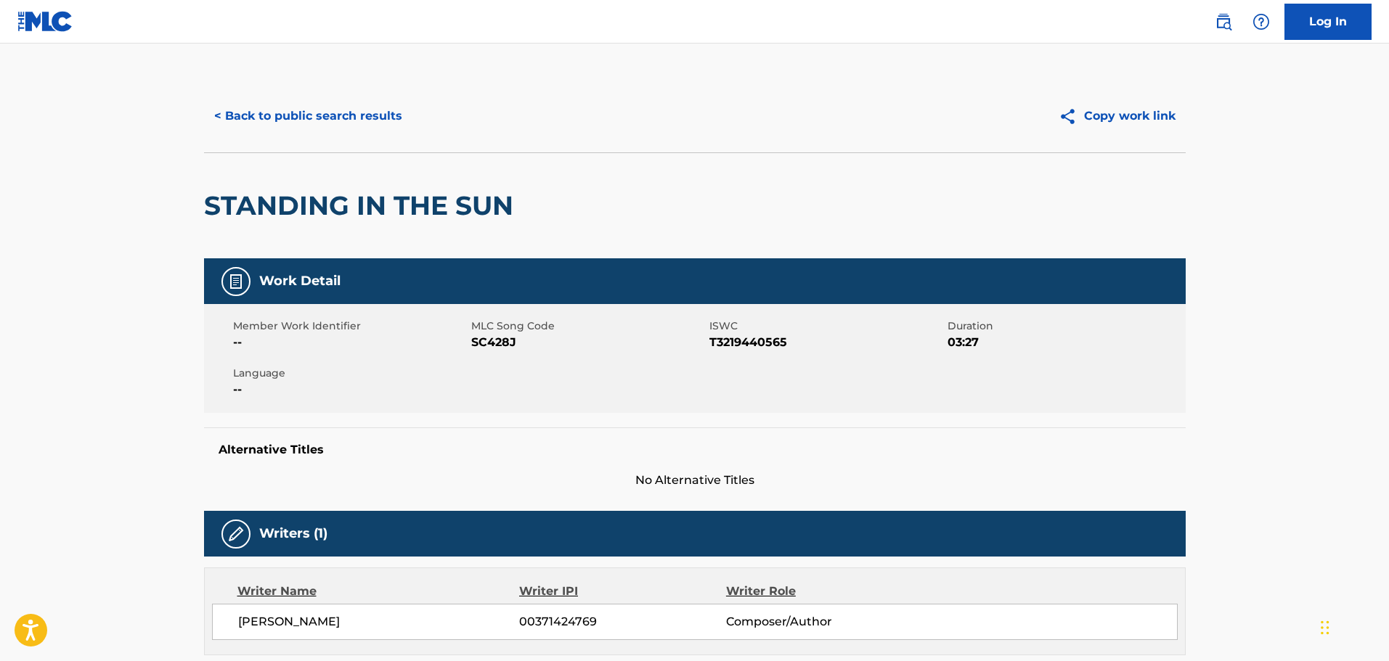
click at [354, 136] on div "< Back to public search results Copy work link" at bounding box center [695, 116] width 982 height 73
click at [343, 121] on button "< Back to public search results" at bounding box center [308, 116] width 208 height 36
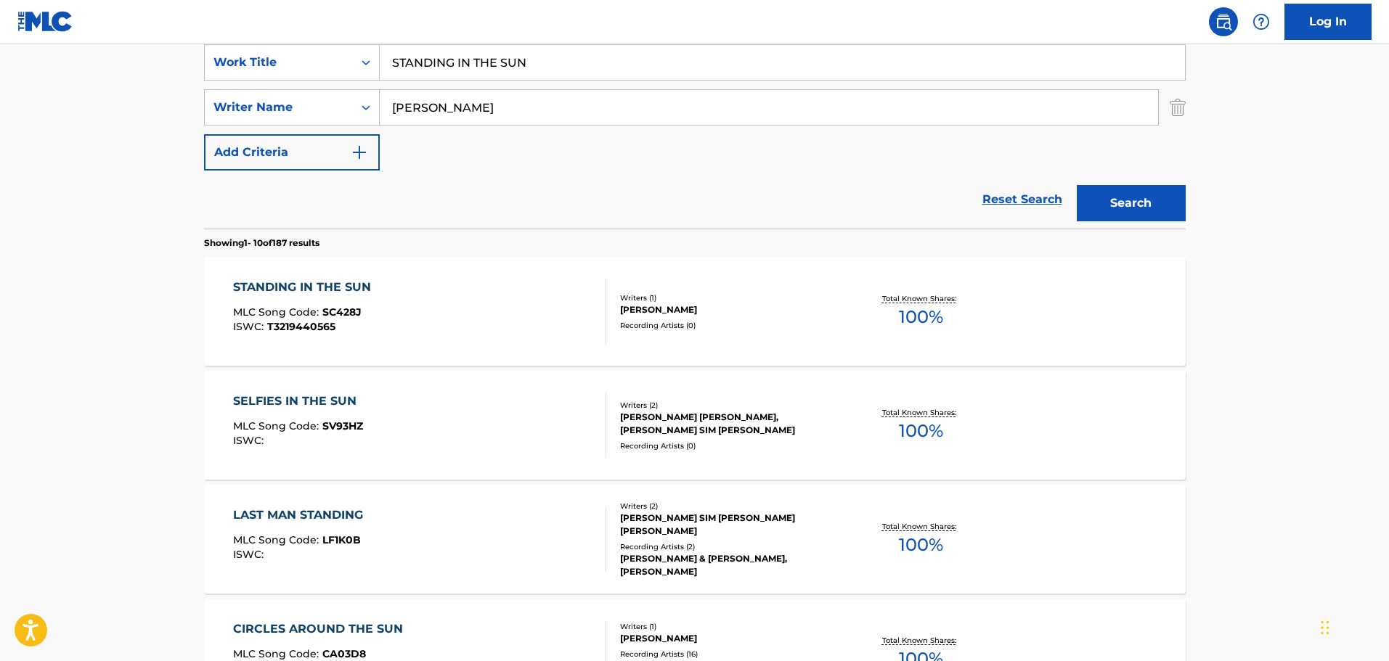
scroll to position [134, 0]
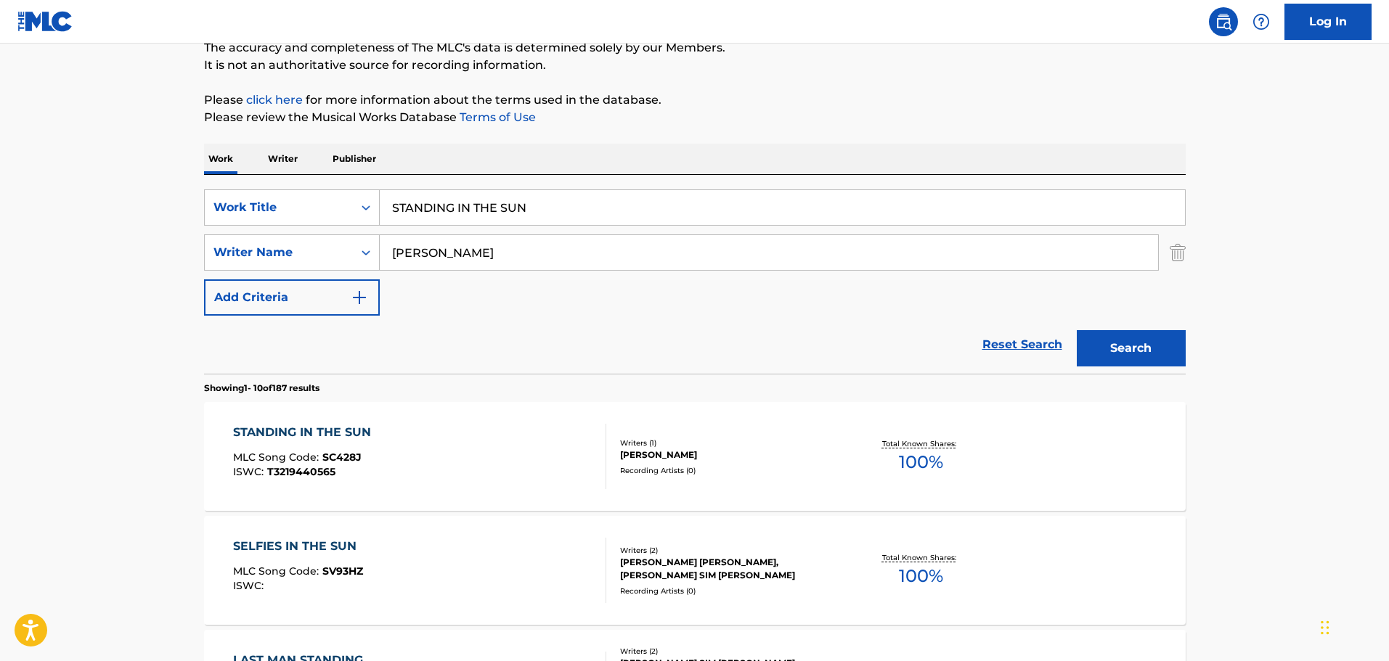
drag, startPoint x: 1170, startPoint y: 252, endPoint x: 988, endPoint y: 228, distance: 183.1
click at [1170, 253] on img "Search Form" at bounding box center [1178, 252] width 16 height 36
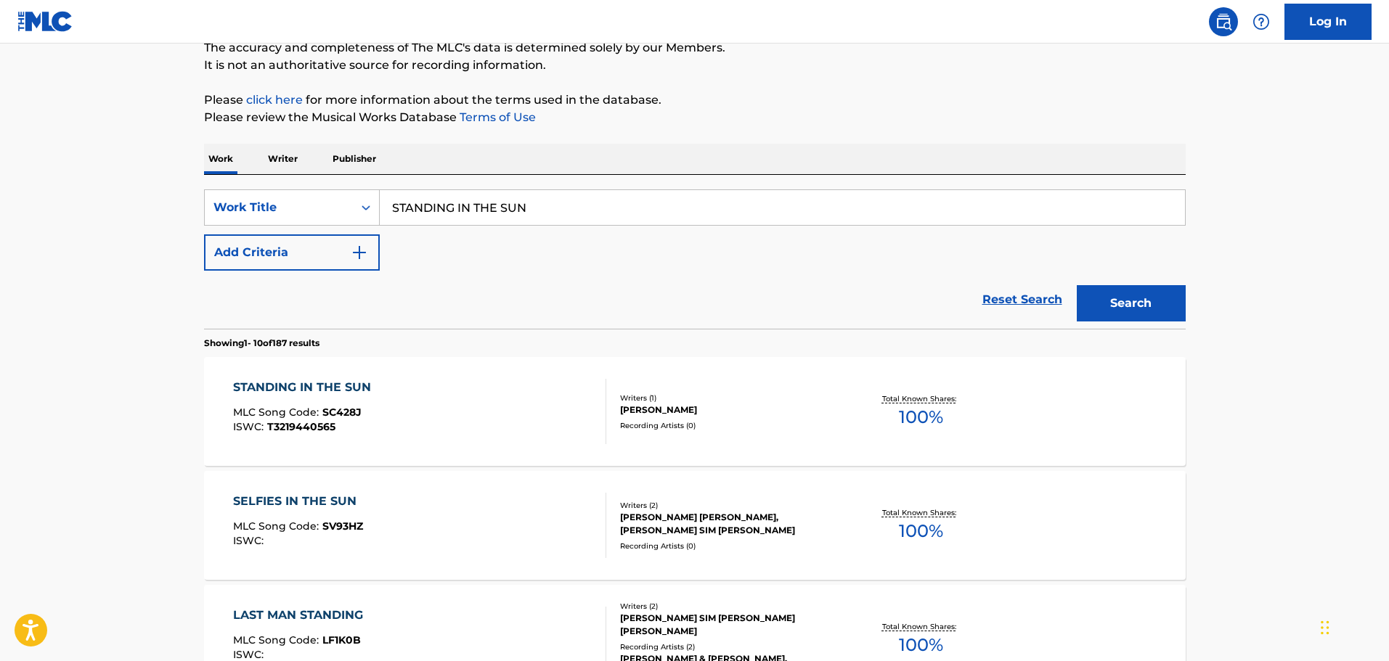
drag, startPoint x: 702, startPoint y: 211, endPoint x: 152, endPoint y: 211, distance: 550.3
type input "FOR AS LONG AS I CAN REMEMBER"
click at [1077, 285] on button "Search" at bounding box center [1131, 303] width 109 height 36
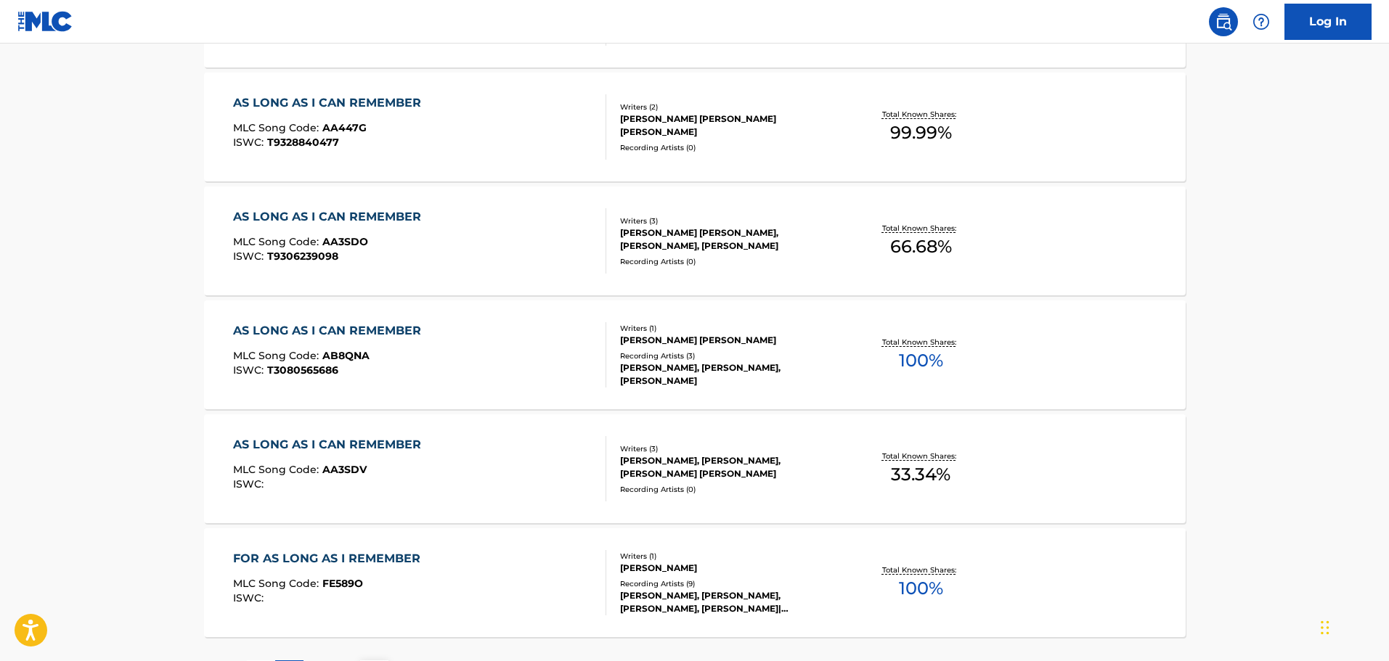
scroll to position [1016, 0]
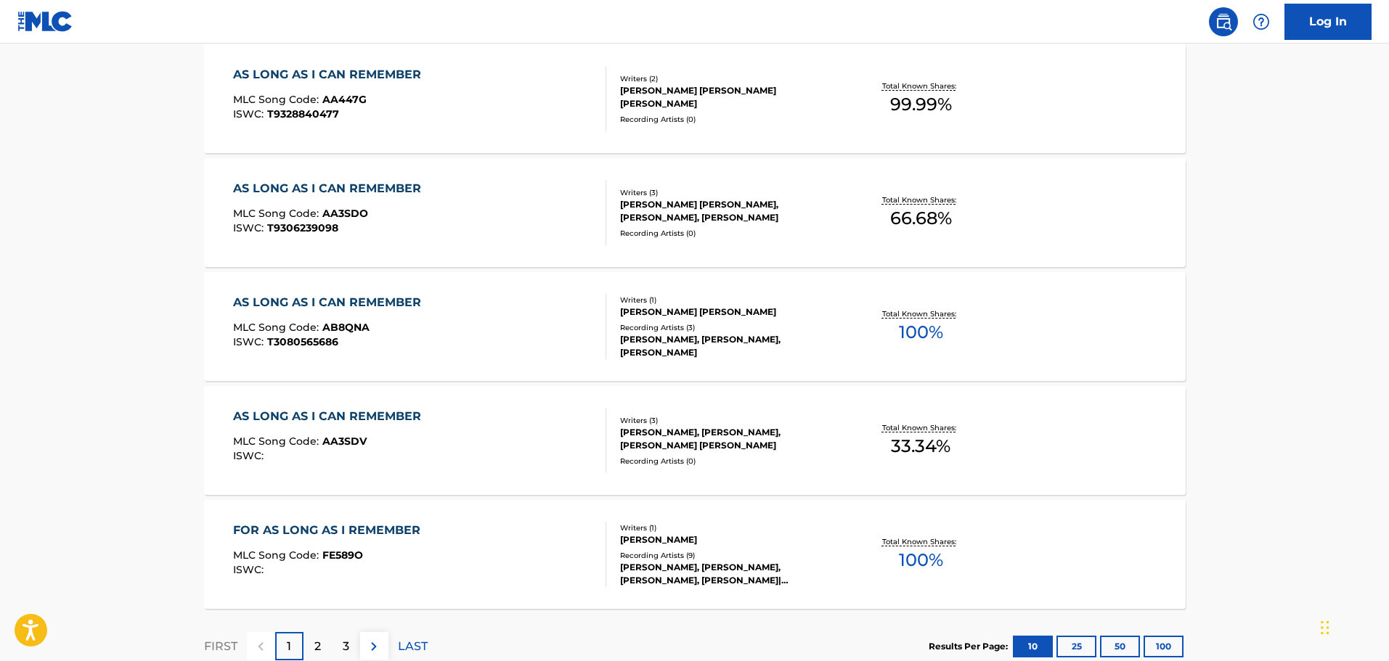
click at [470, 105] on div "AS LONG AS I CAN REMEMBER MLC Song Code : AA447G ISWC : T9328840477" at bounding box center [419, 98] width 373 height 65
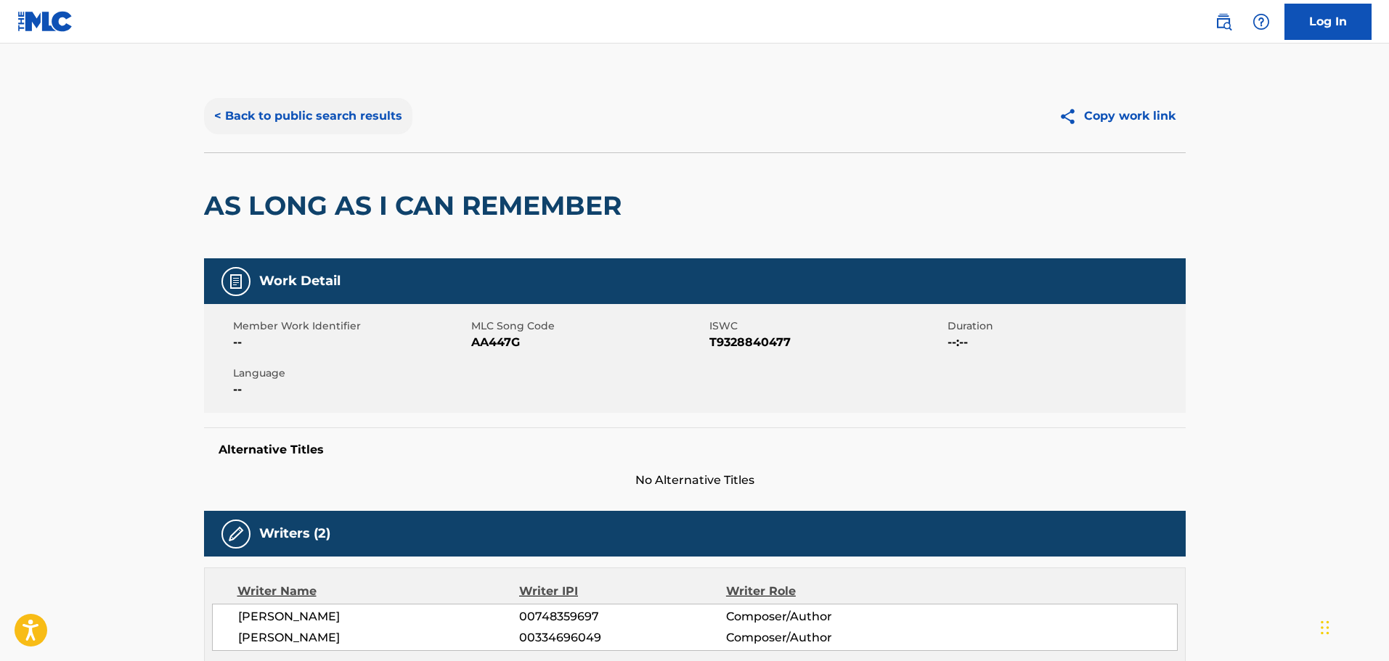
click at [324, 110] on button "< Back to public search results" at bounding box center [308, 116] width 208 height 36
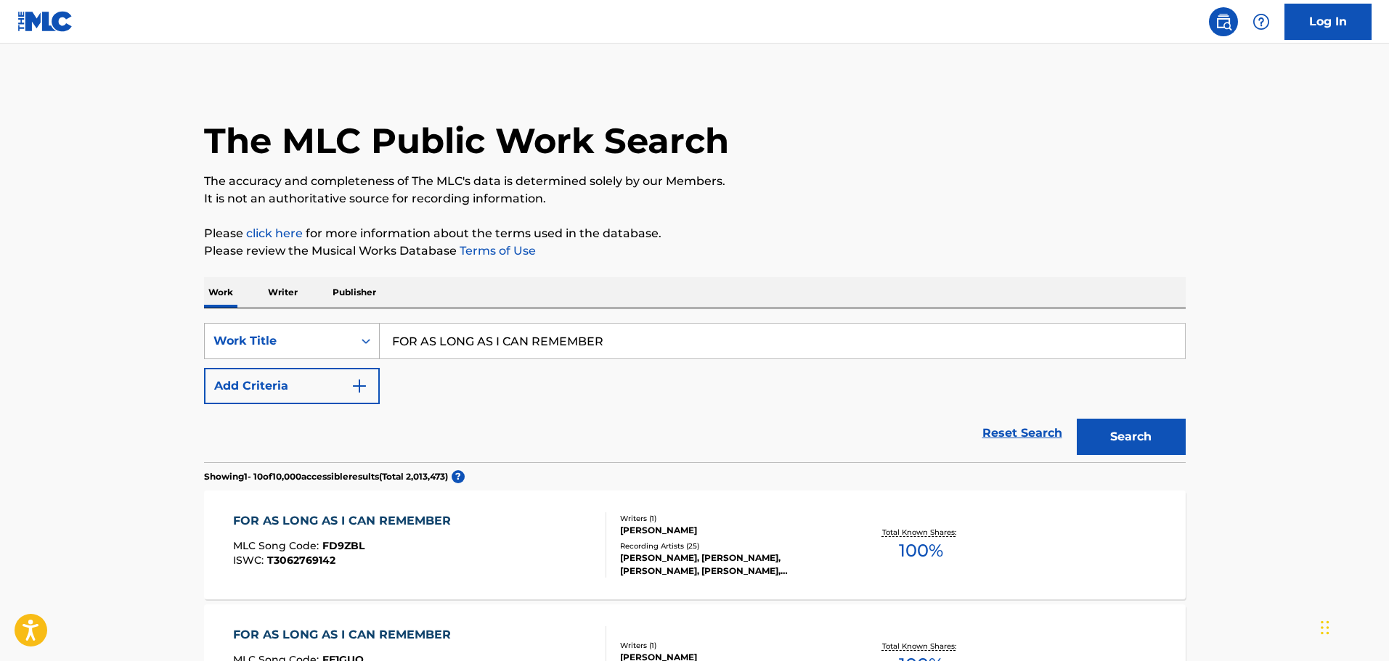
drag, startPoint x: 635, startPoint y: 337, endPoint x: 364, endPoint y: 335, distance: 271.5
click at [364, 335] on div "SearchWithCriteria9448f162-6909-4cb2-a6af-e9d1de86a1a0 Work Title FOR AS LONG A…" at bounding box center [695, 341] width 982 height 36
type input "DON'T CRY FOR ME"
click at [379, 396] on div "SearchWithCriteria9448f162-6909-4cb2-a6af-e9d1de86a1a0 Work Title DON'T CRY FOR…" at bounding box center [695, 363] width 982 height 81
click at [376, 393] on button "Add Criteria" at bounding box center [292, 386] width 176 height 36
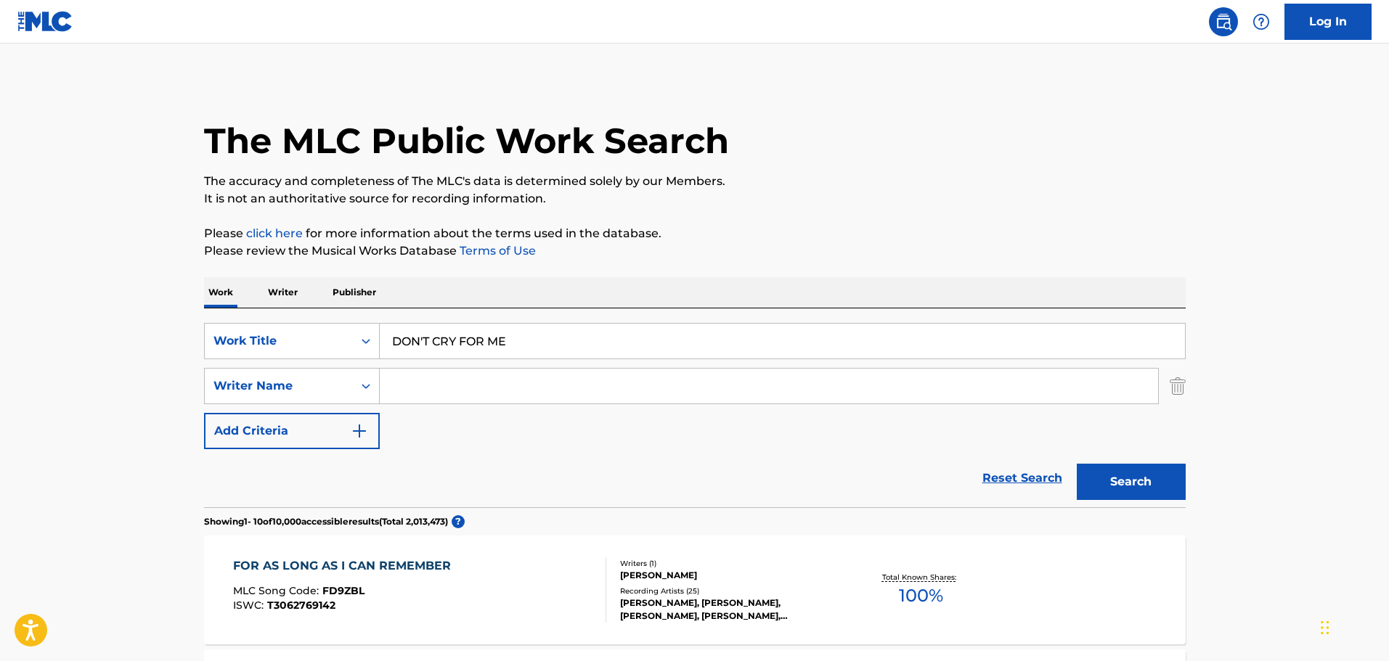
click at [406, 380] on input "Search Form" at bounding box center [769, 386] width 778 height 35
type input "BENTLEY"
click at [1077, 464] on button "Search" at bounding box center [1131, 482] width 109 height 36
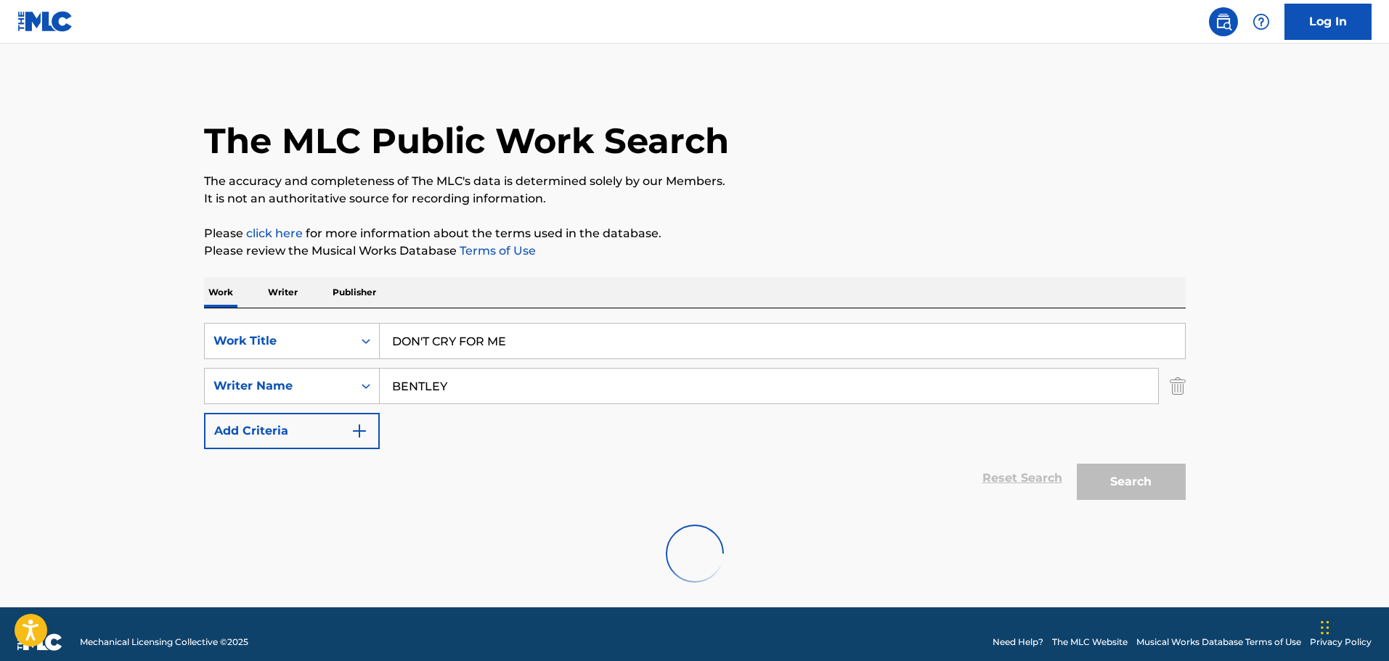
click at [762, 196] on p "It is not an authoritative source for recording information." at bounding box center [695, 198] width 982 height 17
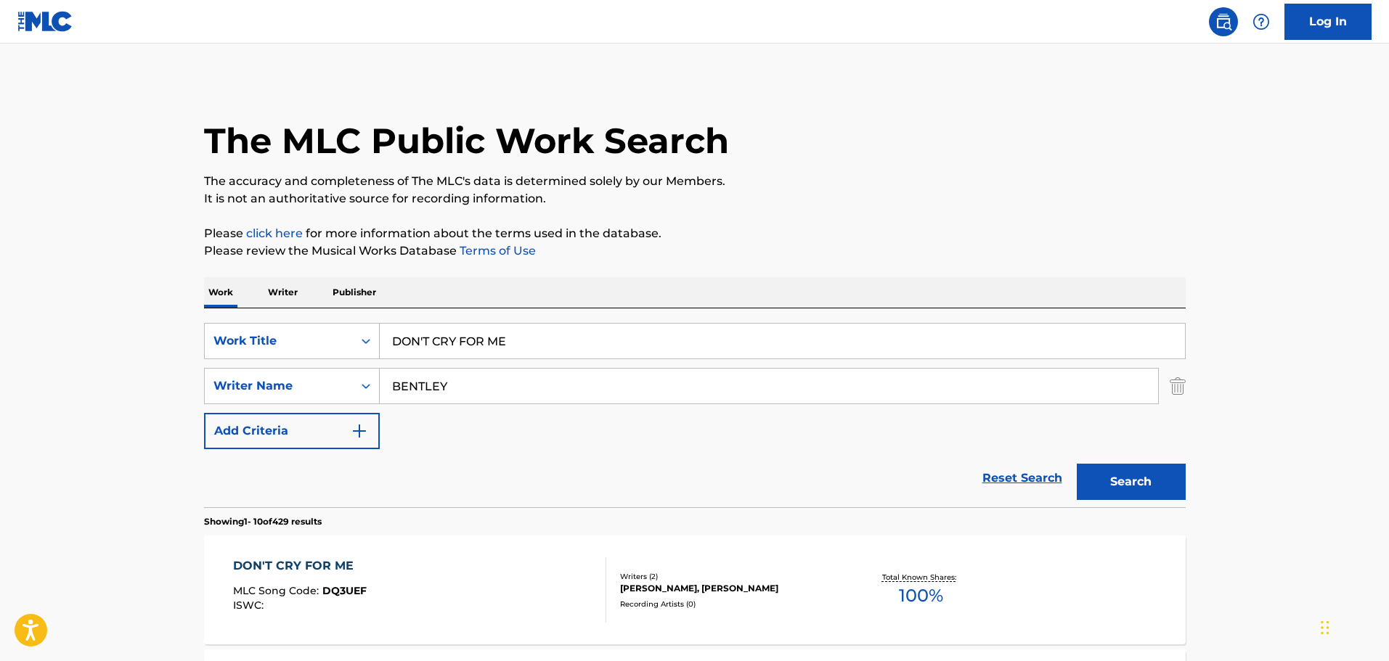
scroll to position [436, 0]
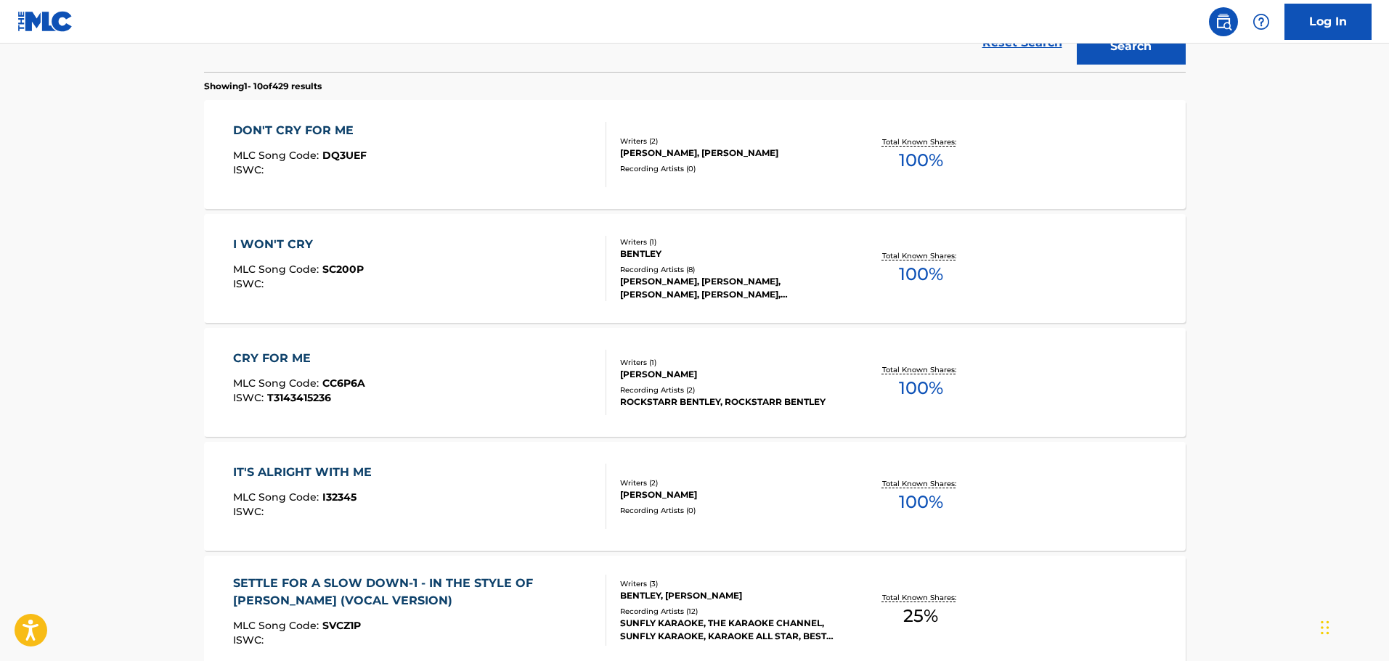
click at [535, 184] on div "DON'T CRY FOR ME MLC Song Code : DQ3UEF ISWC :" at bounding box center [419, 154] width 373 height 65
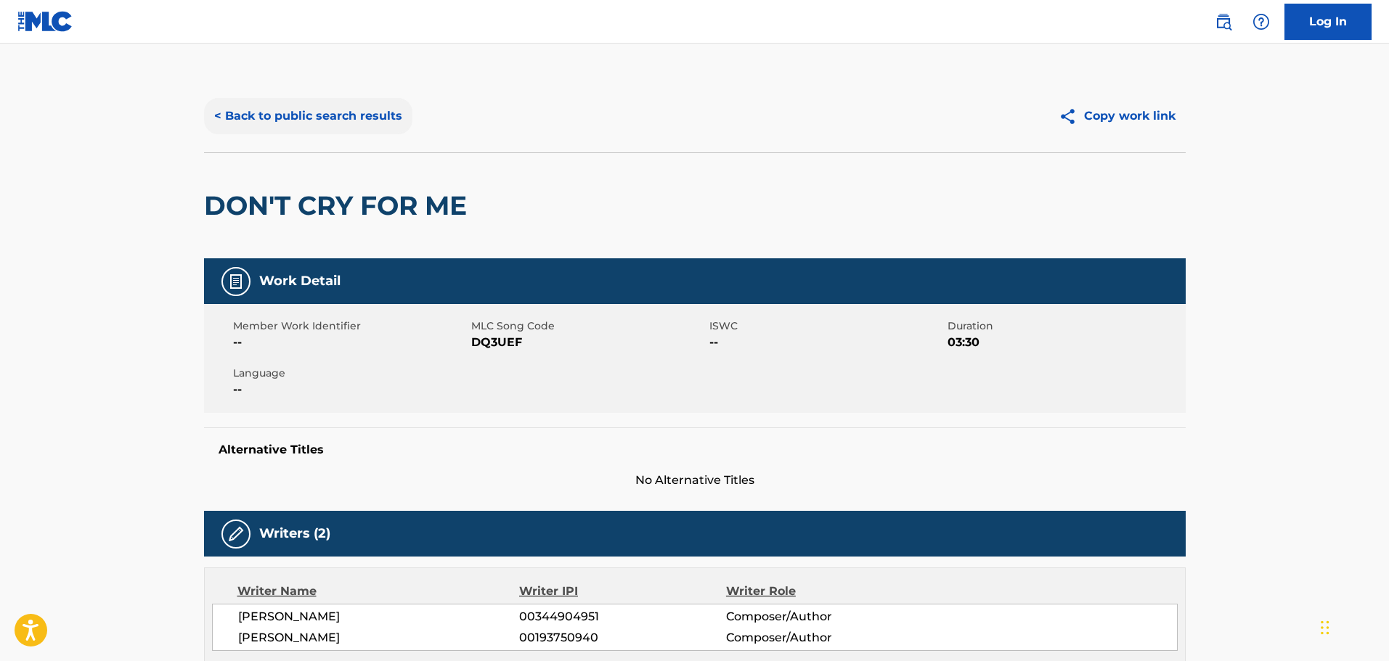
click at [295, 112] on button "< Back to public search results" at bounding box center [308, 116] width 208 height 36
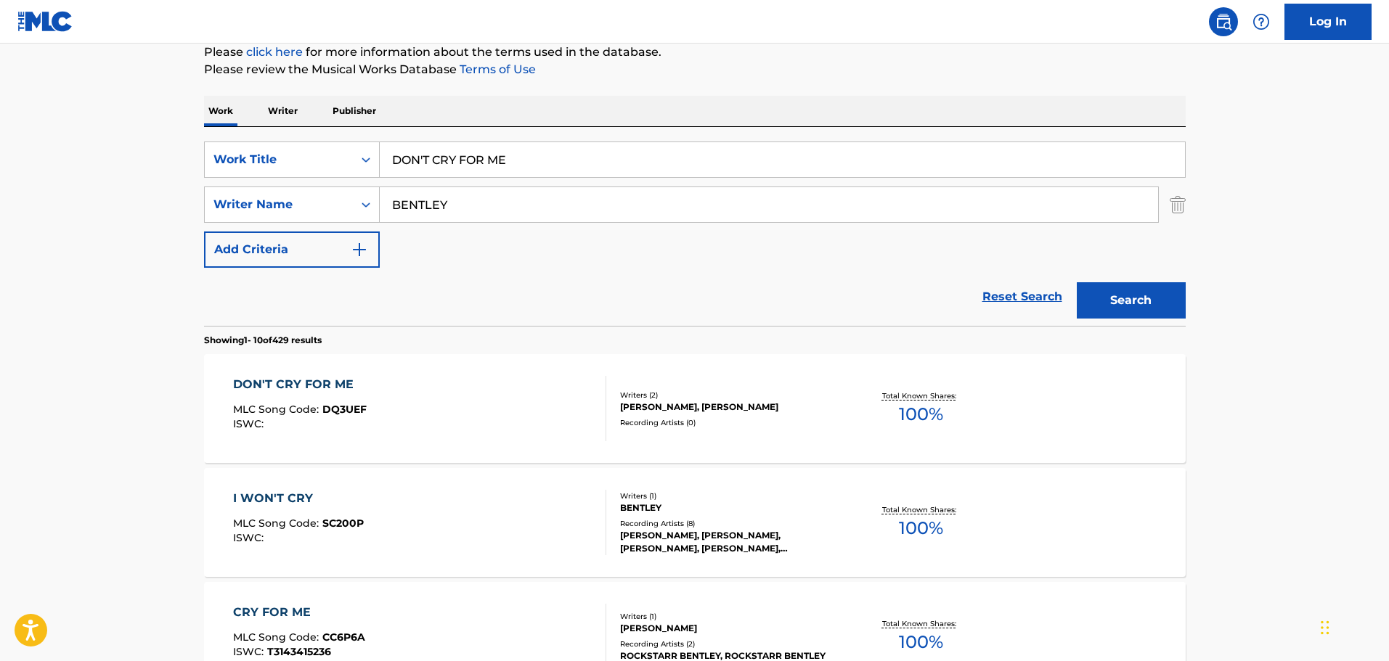
scroll to position [10, 0]
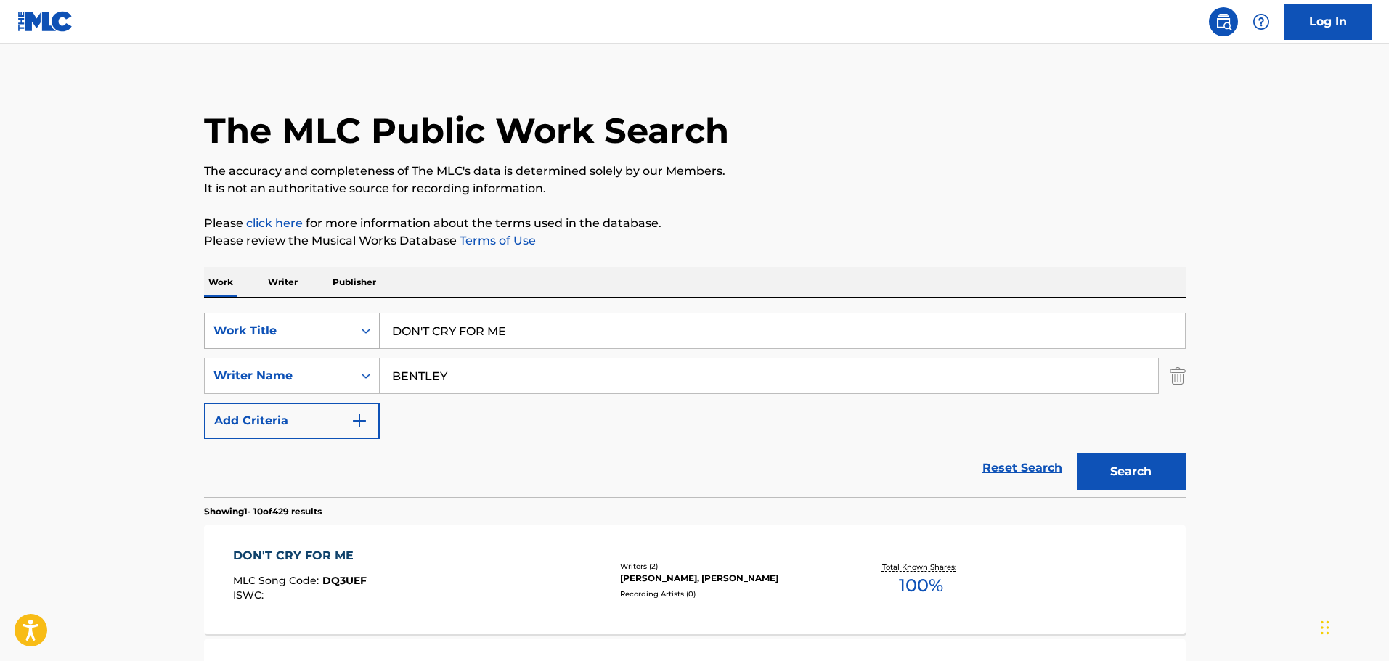
drag, startPoint x: 579, startPoint y: 346, endPoint x: 326, endPoint y: 327, distance: 254.1
click at [326, 327] on div "SearchWithCriteria9448f162-6909-4cb2-a6af-e9d1de86a1a0 Work Title DON'T CRY FOR…" at bounding box center [695, 331] width 982 height 36
type input "WELL WELL WHISKEY"
type input "[PERSON_NAME]"
click at [1077, 454] on button "Search" at bounding box center [1131, 472] width 109 height 36
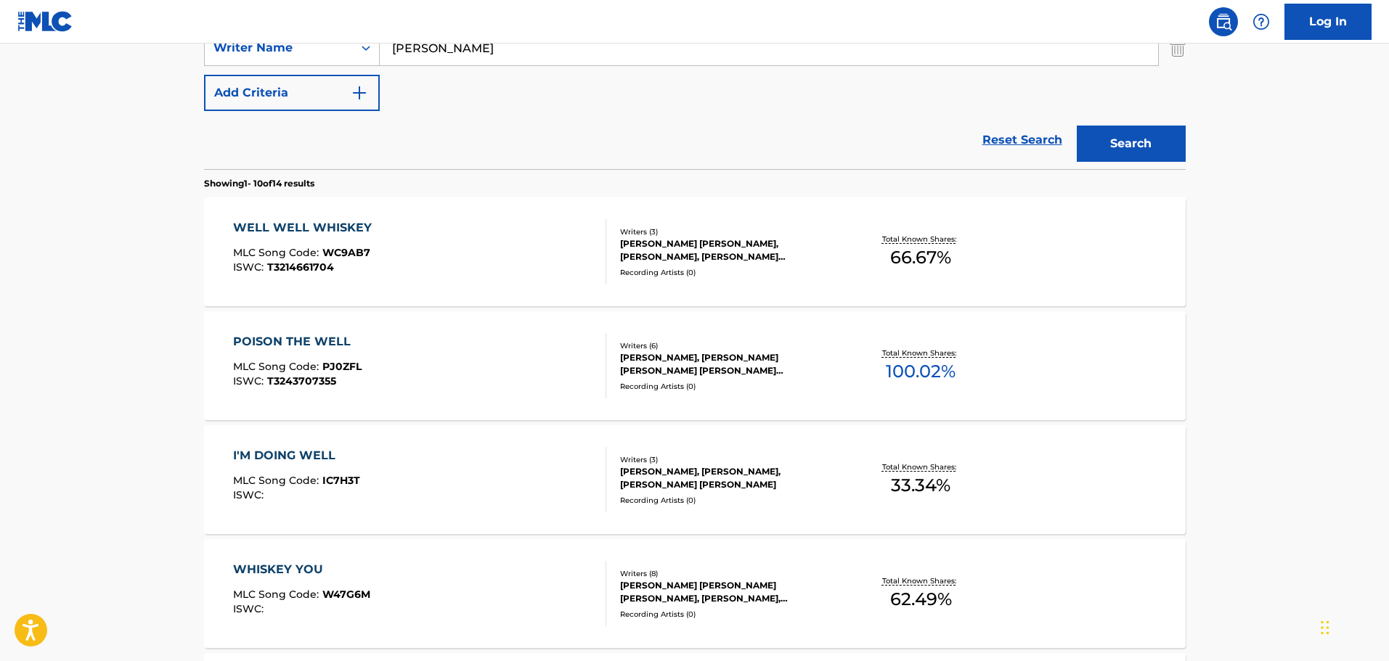
scroll to position [373, 0]
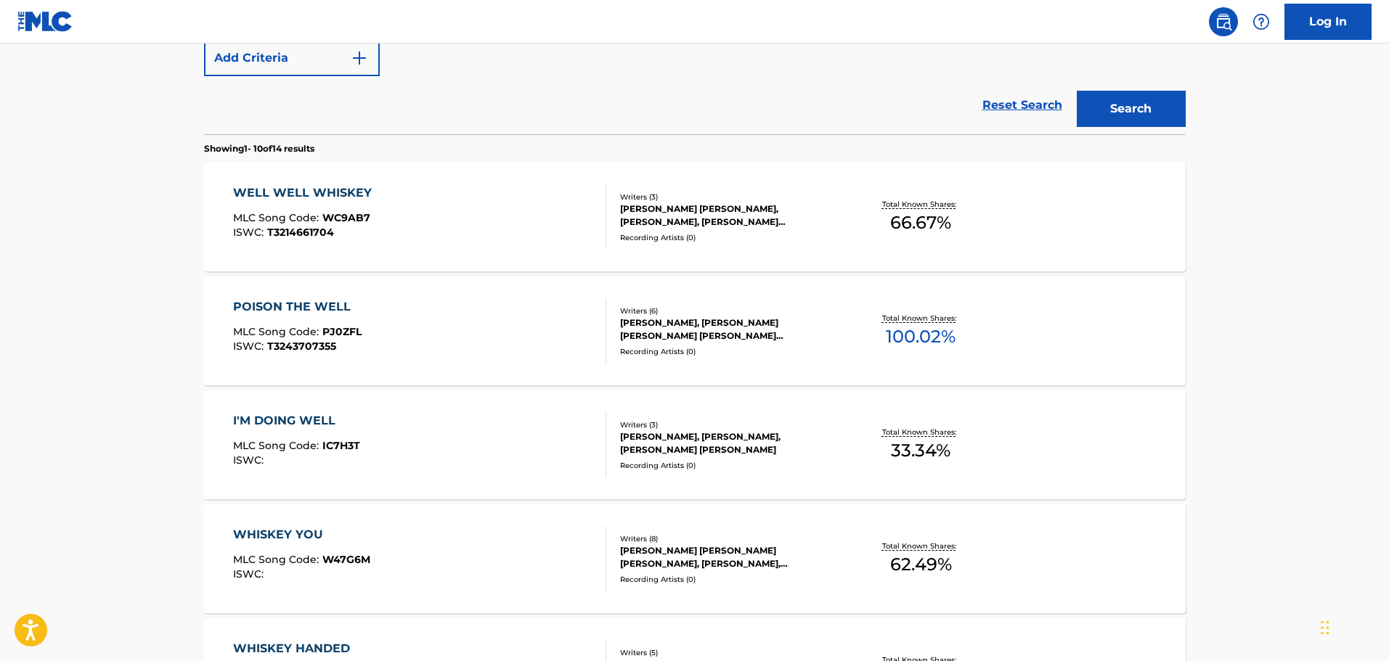
click at [500, 252] on div "WELL WELL WHISKEY MLC Song Code : WC9AB7 ISWC : T3214661704 Writers ( 3 ) [PERS…" at bounding box center [695, 217] width 982 height 109
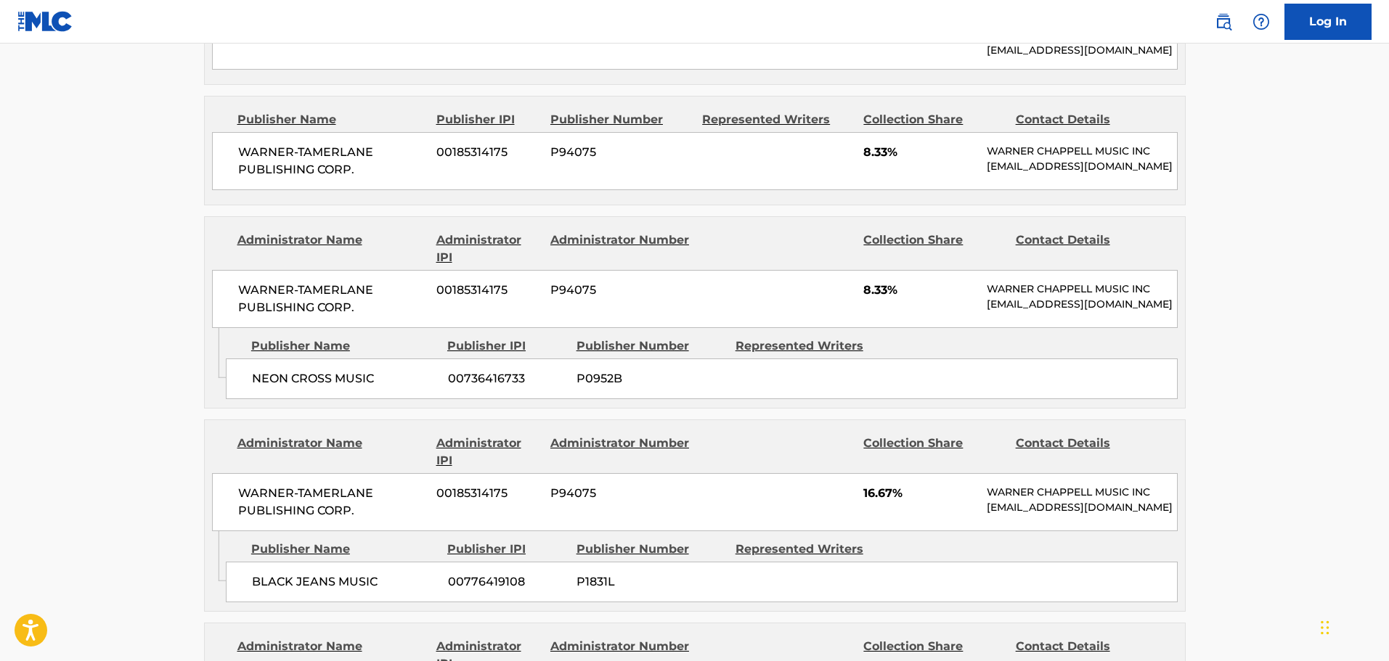
scroll to position [654, 0]
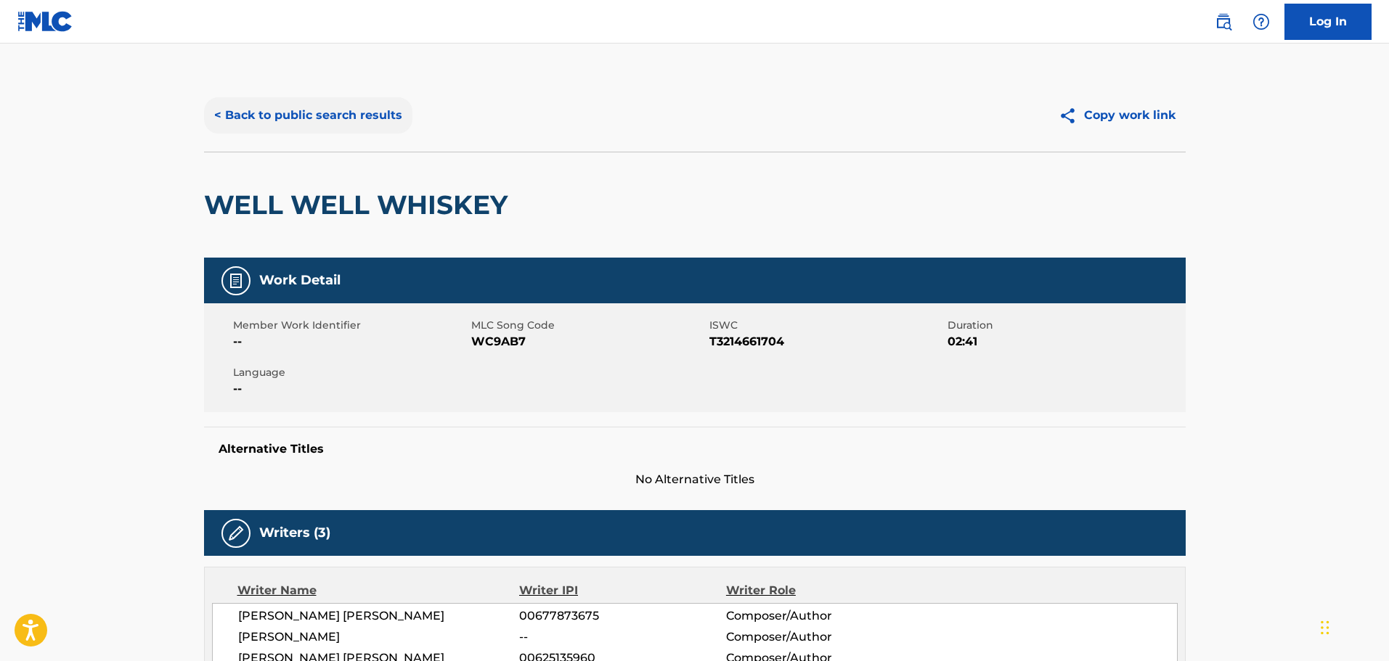
click at [333, 120] on button "< Back to public search results" at bounding box center [308, 115] width 208 height 36
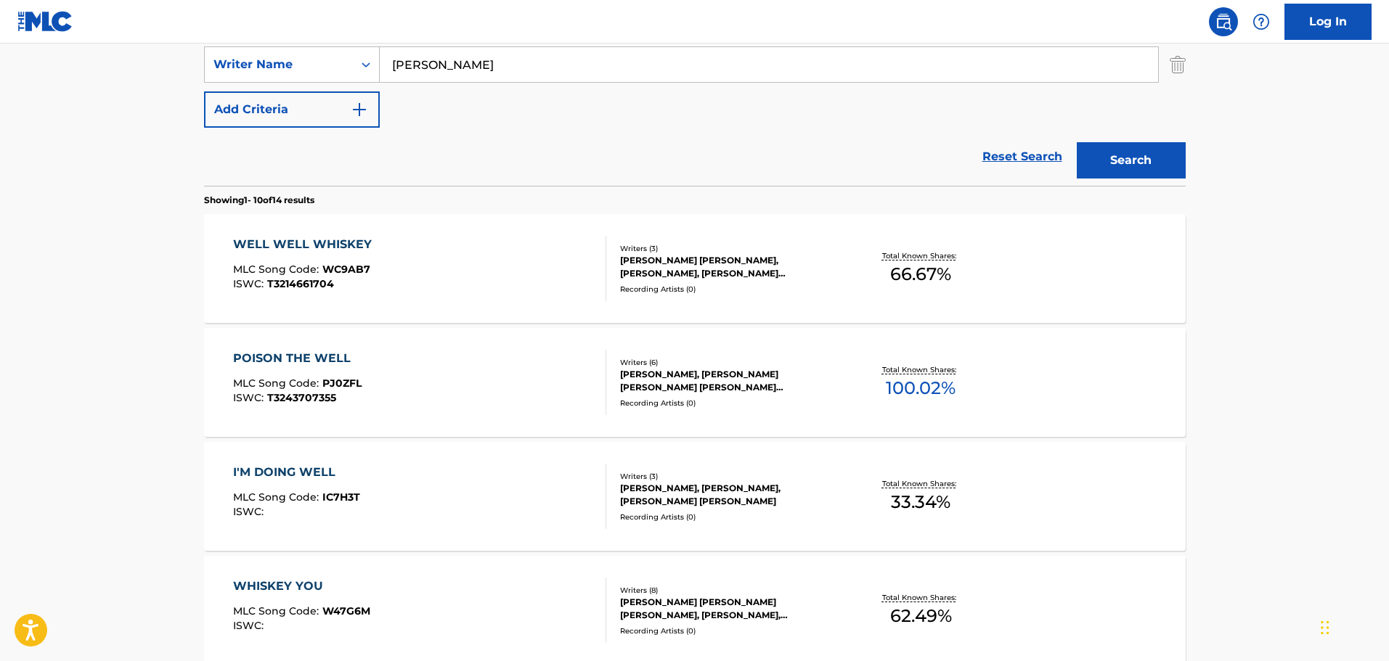
scroll to position [166, 0]
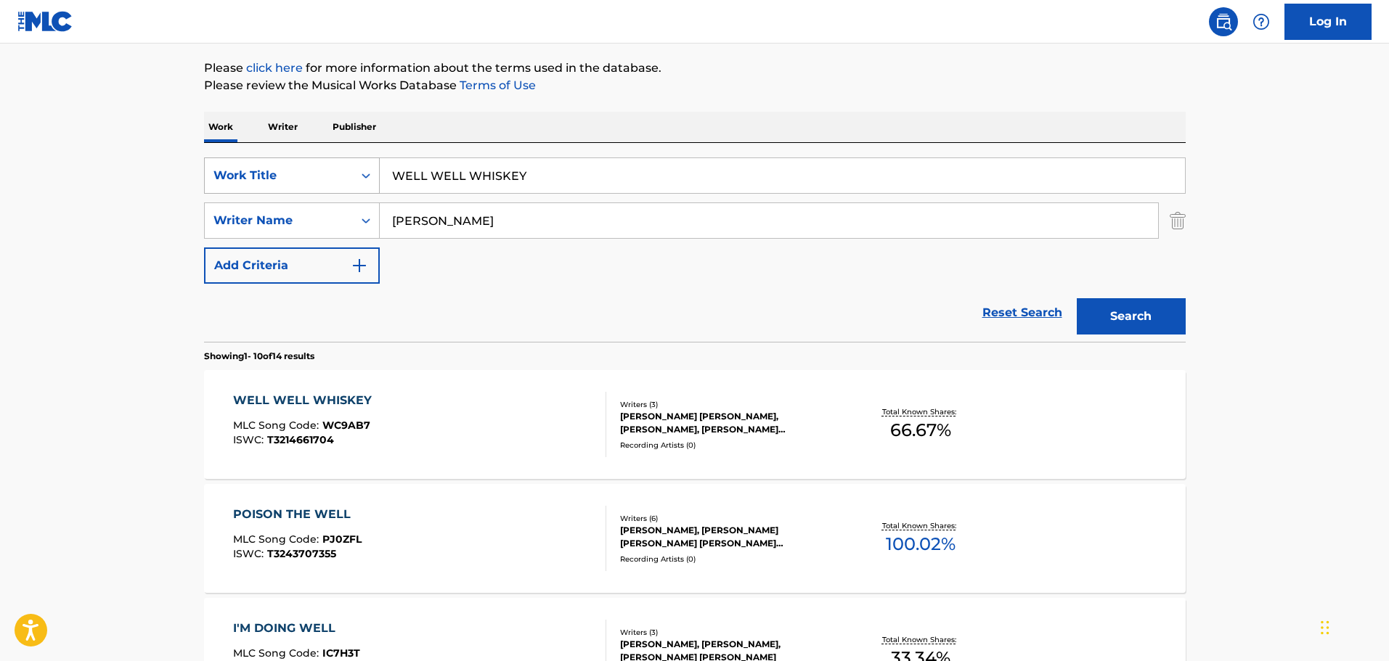
drag, startPoint x: 596, startPoint y: 170, endPoint x: 345, endPoint y: 158, distance: 251.5
click at [345, 158] on div "SearchWithCriteria9448f162-6909-4cb2-a6af-e9d1de86a1a0 Work Title WELL WELL WHI…" at bounding box center [695, 176] width 982 height 36
type input "BROKEN BRANCHES"
type input "ABEND"
click at [1077, 298] on button "Search" at bounding box center [1131, 316] width 109 height 36
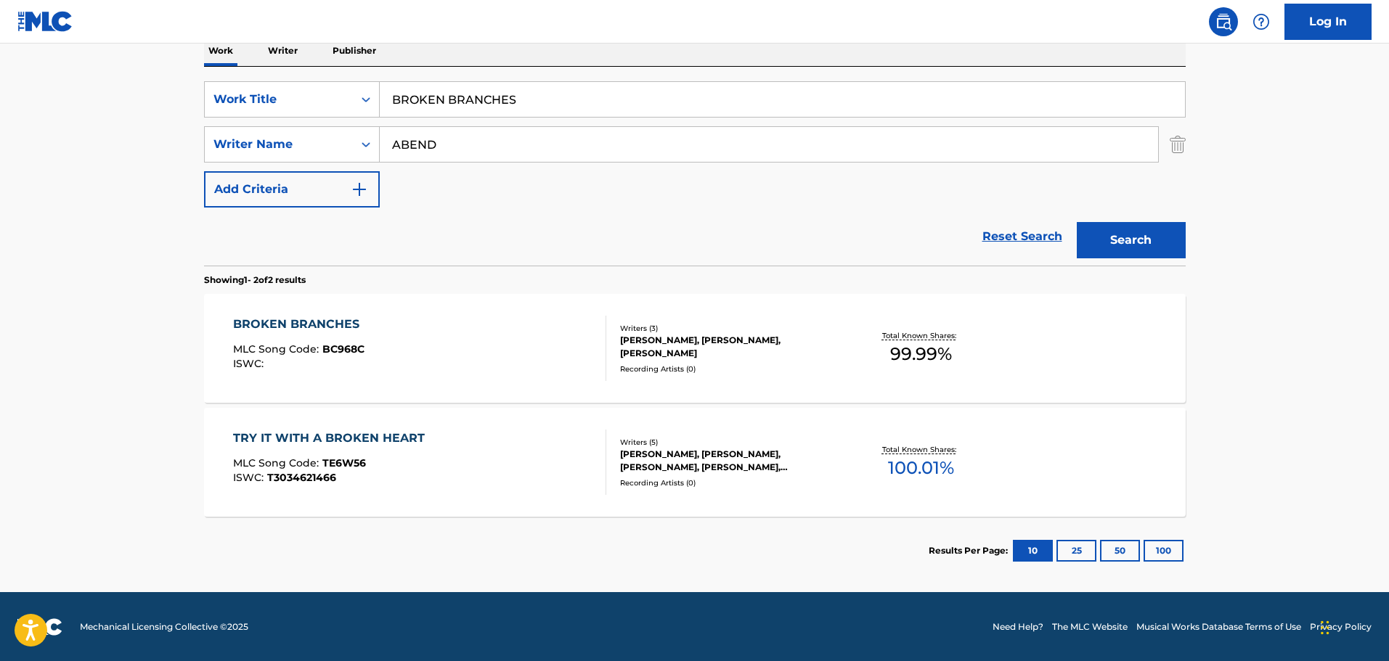
scroll to position [242, 0]
click at [519, 349] on div "BROKEN BRANCHES MLC Song Code : BC968C ISWC :" at bounding box center [419, 347] width 373 height 65
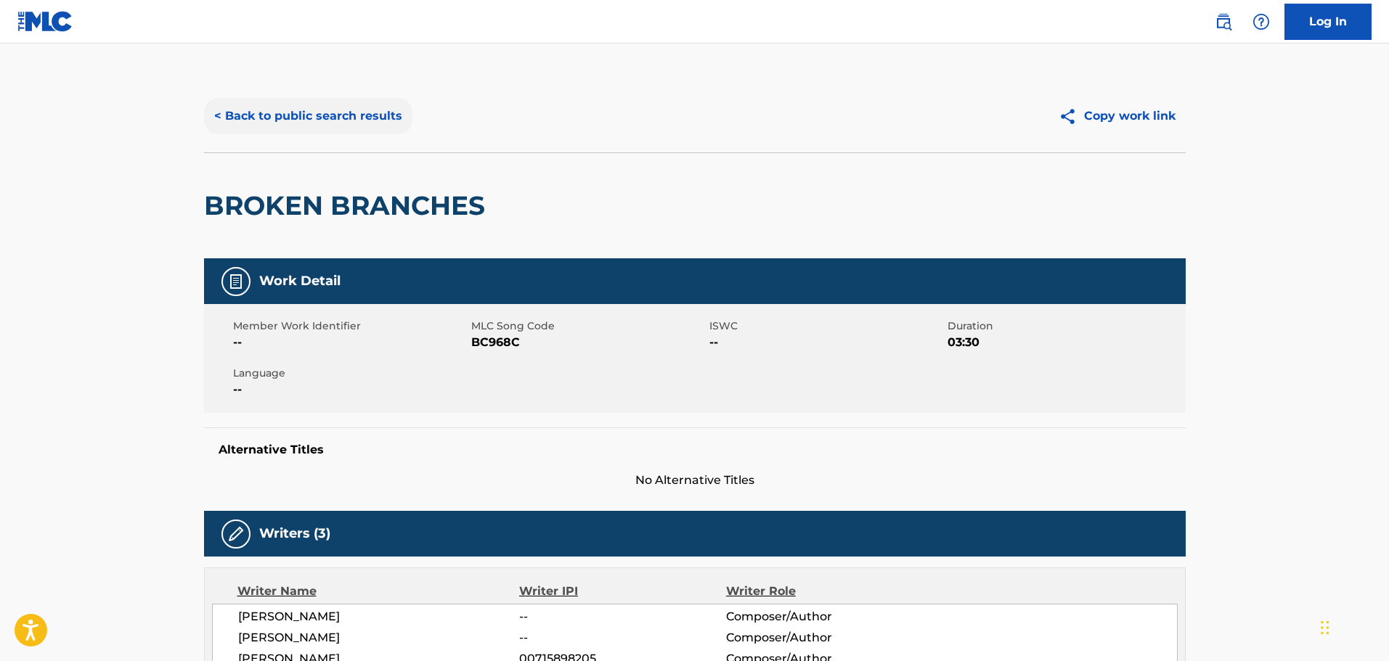
click at [339, 106] on button "< Back to public search results" at bounding box center [308, 116] width 208 height 36
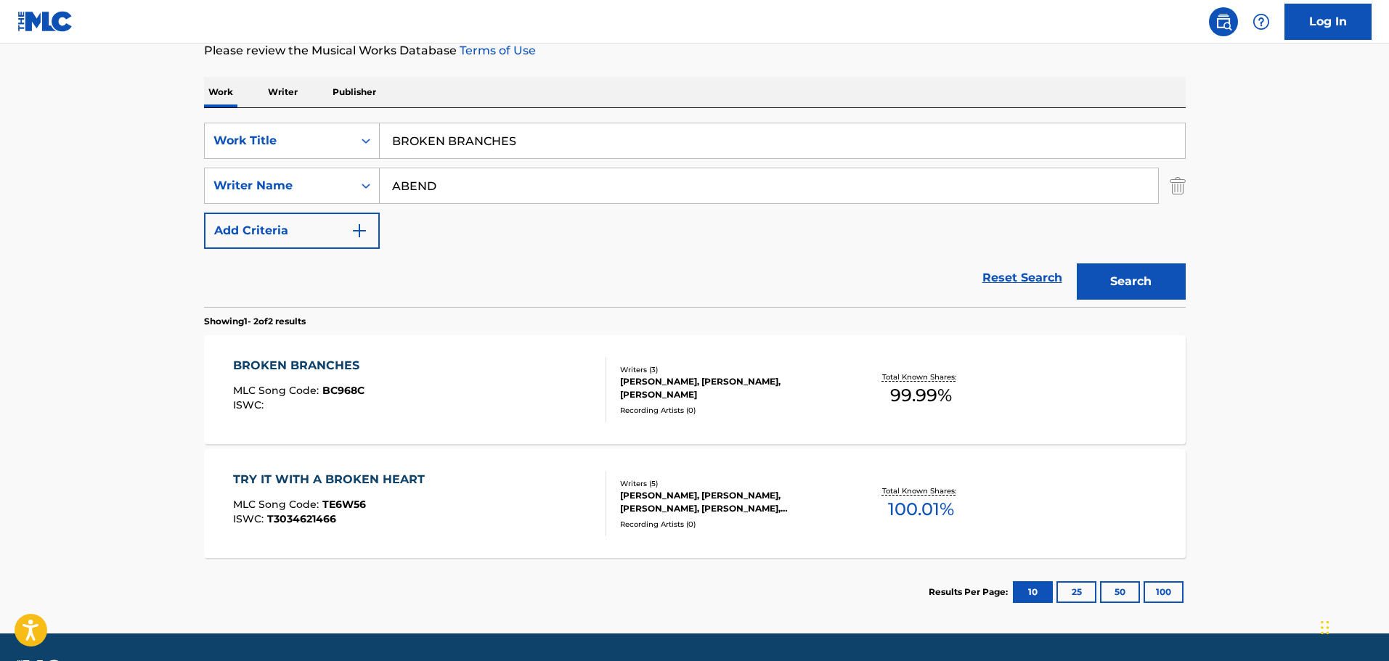
scroll to position [242, 0]
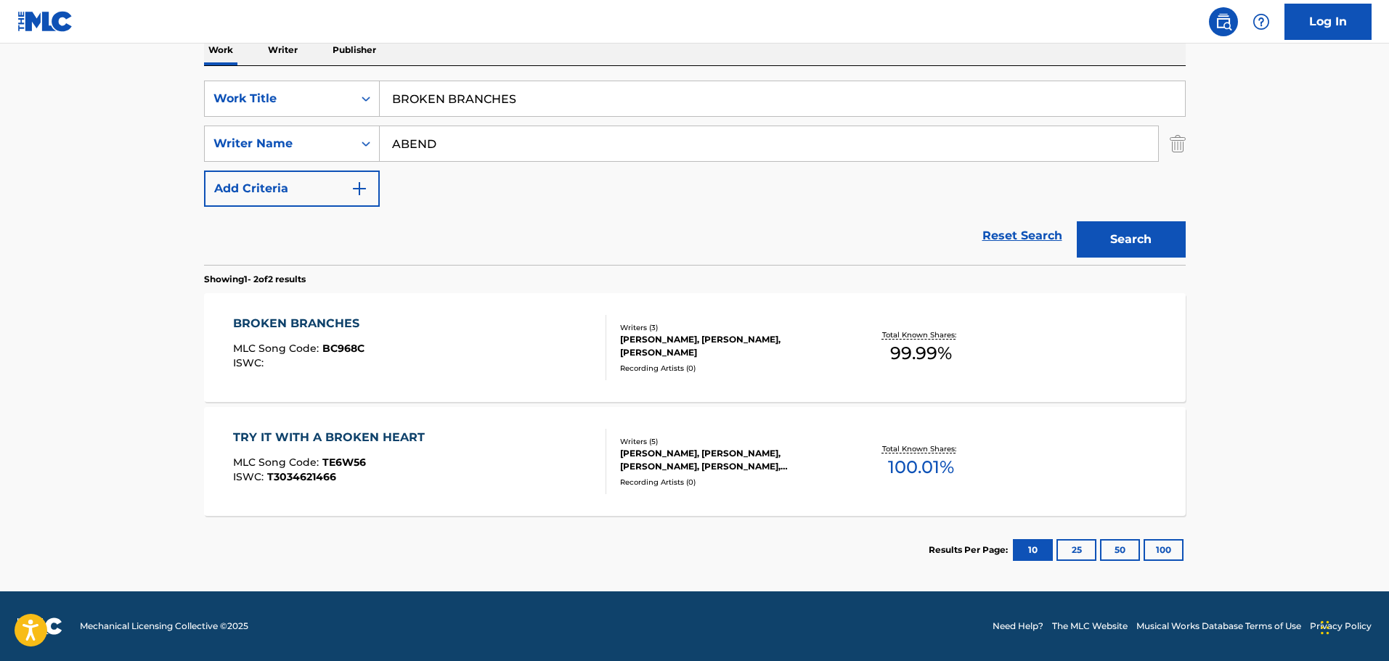
click at [498, 330] on div "BROKEN BRANCHES MLC Song Code : BC968C ISWC :" at bounding box center [419, 347] width 373 height 65
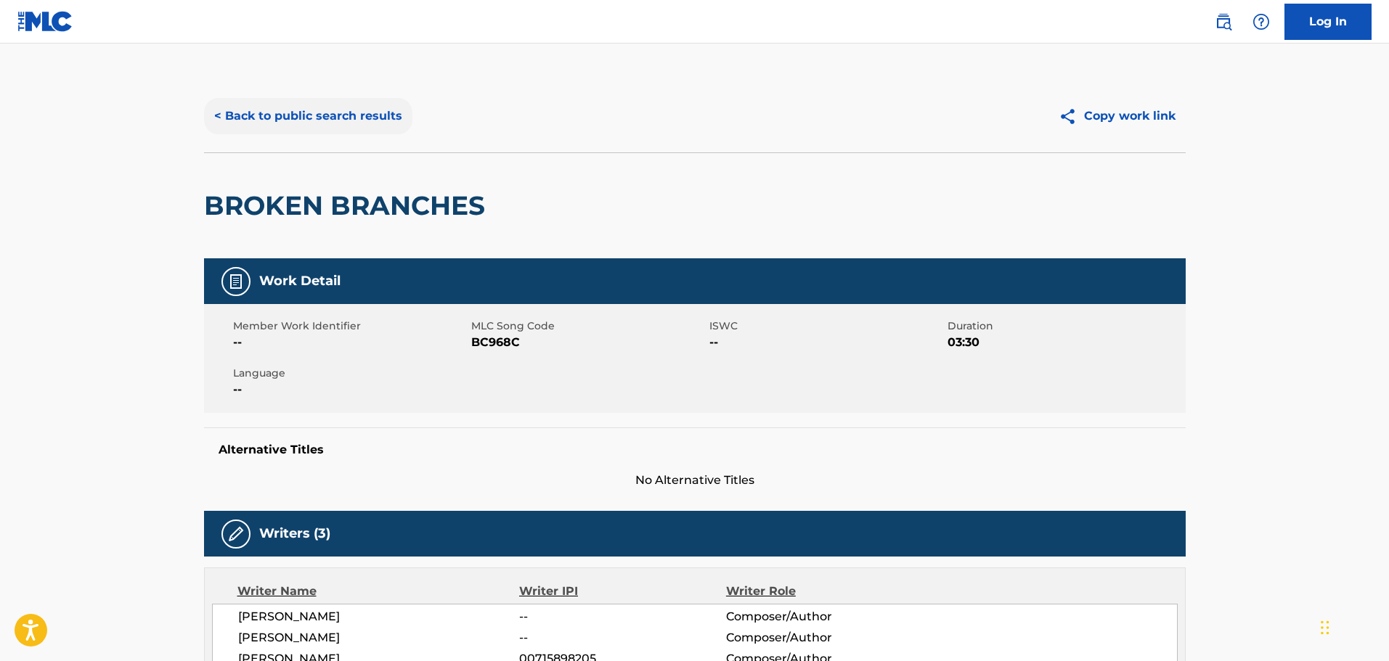
click at [316, 103] on button "< Back to public search results" at bounding box center [308, 116] width 208 height 36
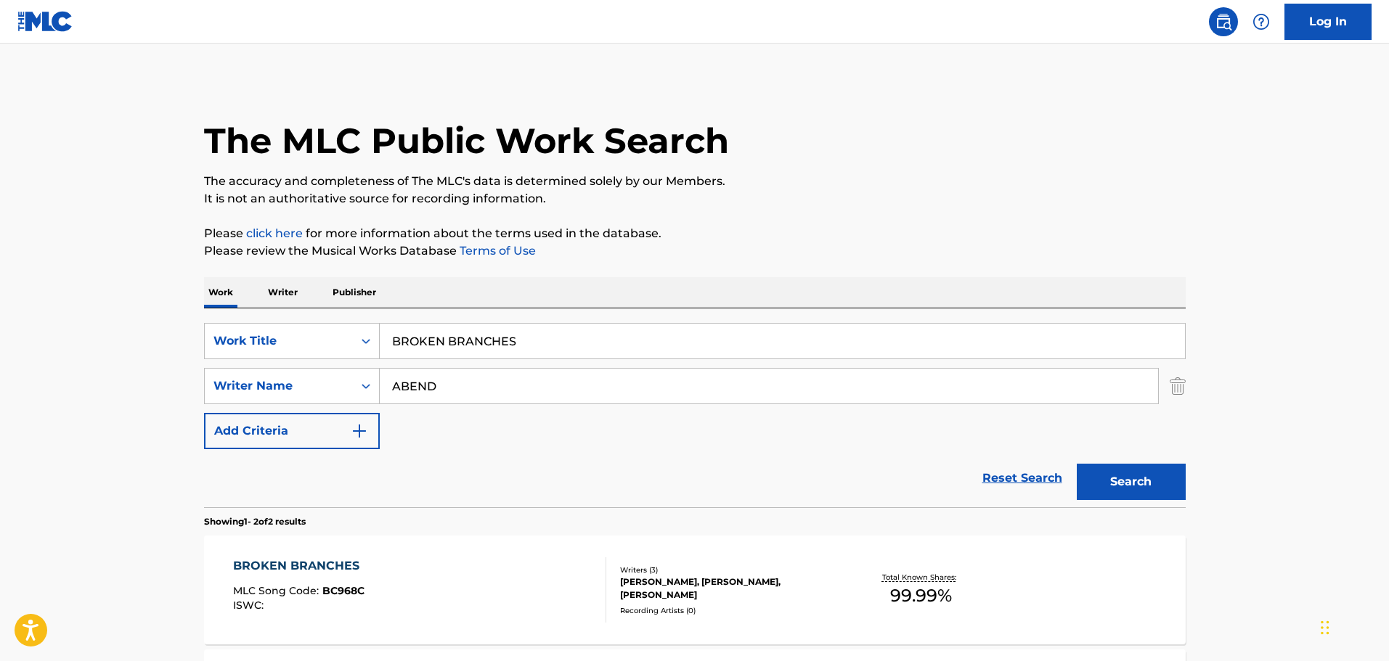
scroll to position [160, 0]
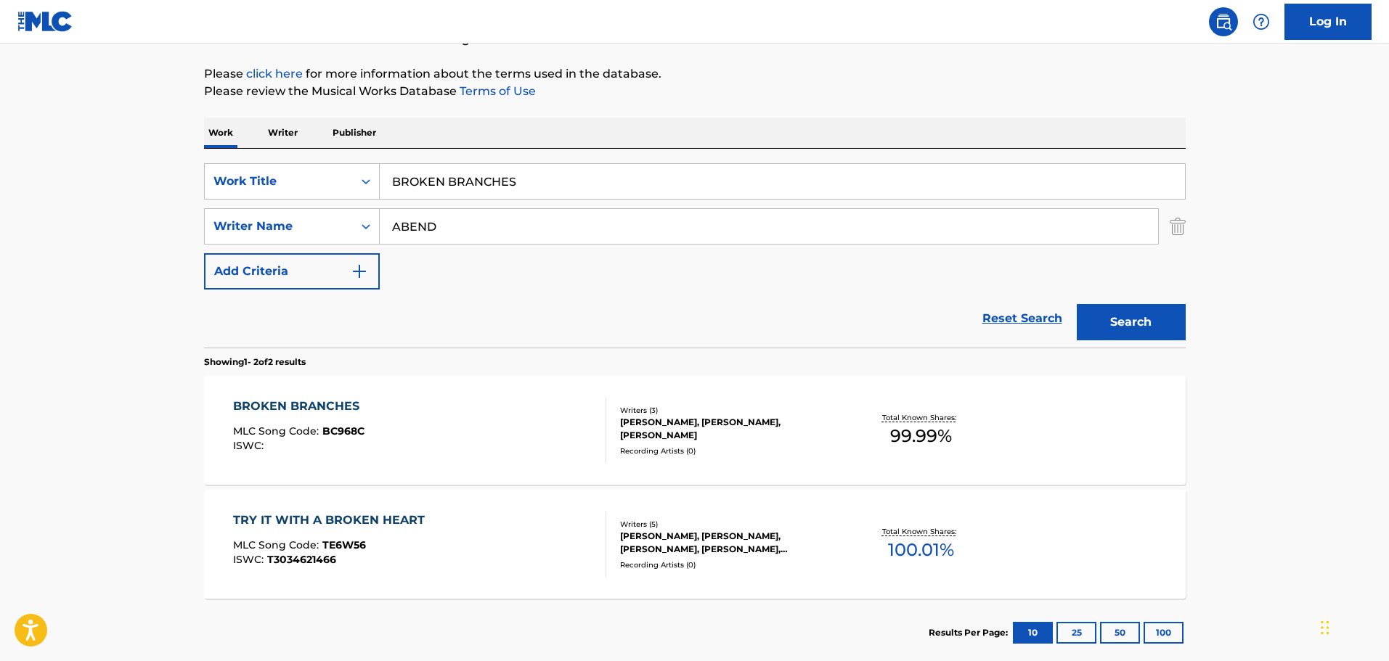
drag, startPoint x: 540, startPoint y: 187, endPoint x: 108, endPoint y: 222, distance: 433.4
click at [108, 222] on main "The MLC Public Work Search The accuracy and completeness of The MLC's data is d…" at bounding box center [694, 279] width 1389 height 791
type input "COLD BEER CAN"
type input "BENTLEY"
click at [1077, 304] on button "Search" at bounding box center [1131, 322] width 109 height 36
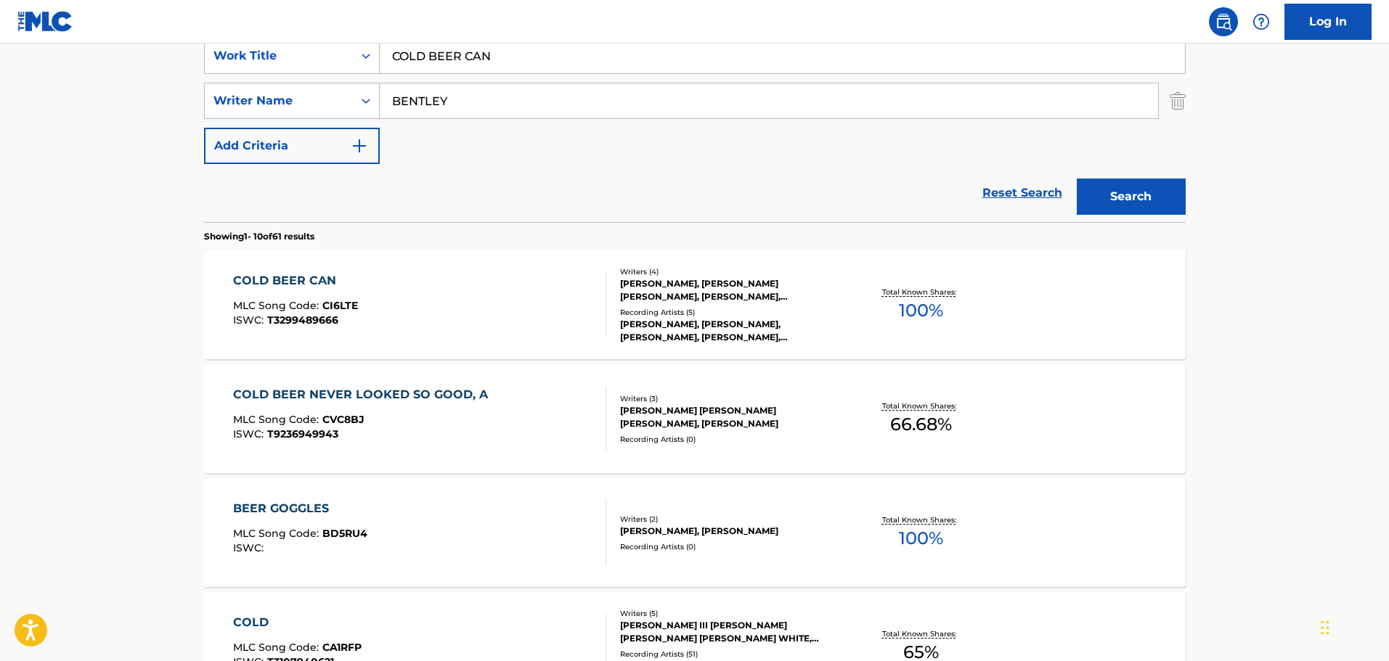
scroll to position [305, 0]
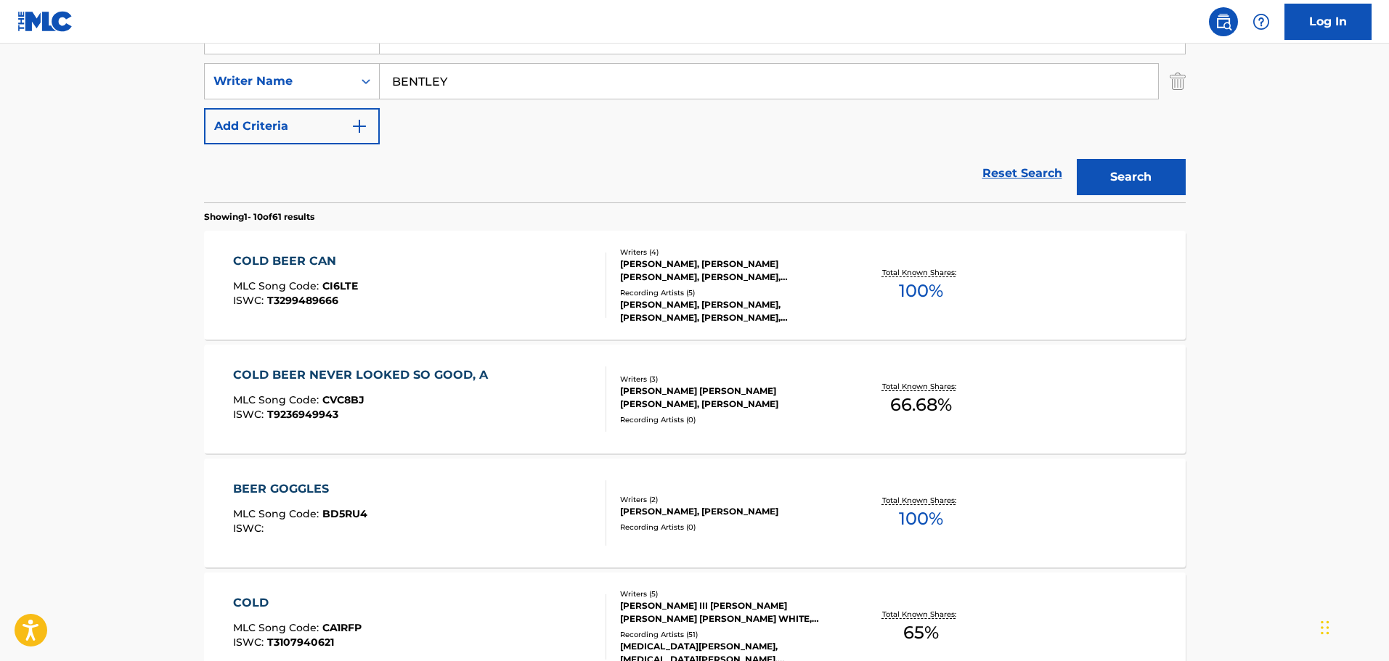
click at [504, 274] on div "COLD BEER CAN MLC Song Code : CI6LTE ISWC : T3299489666" at bounding box center [419, 285] width 373 height 65
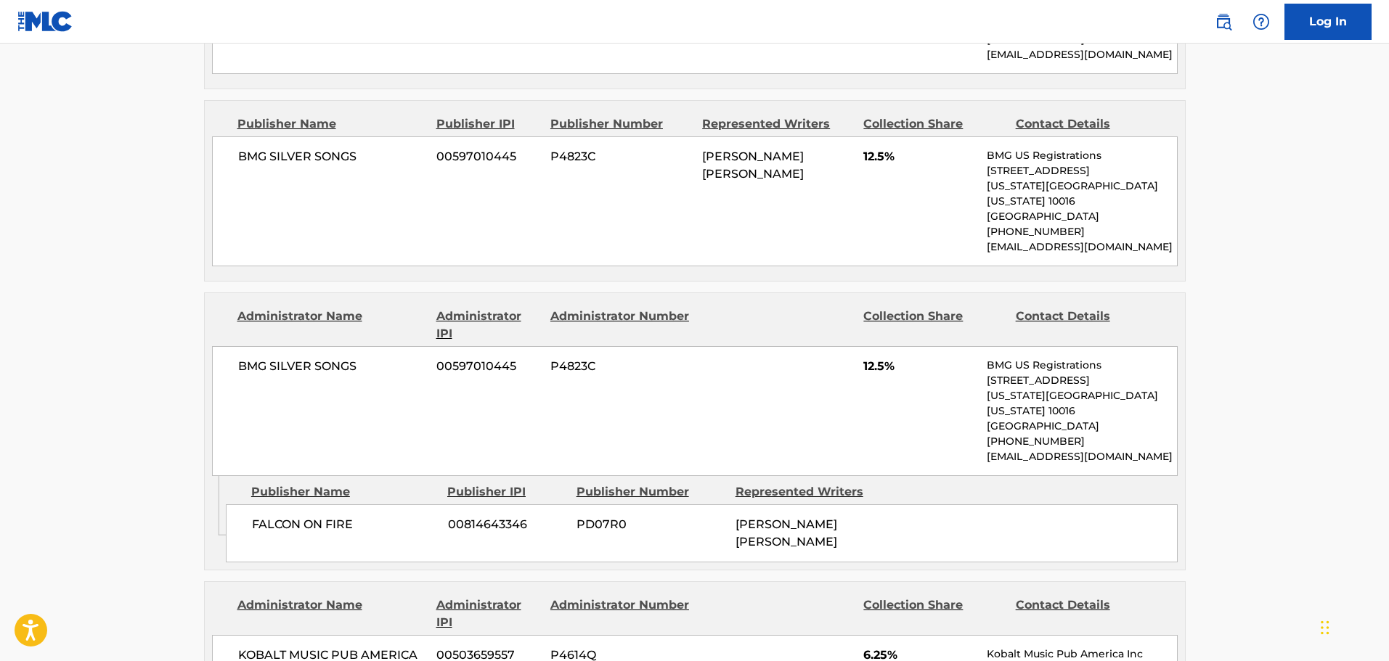
scroll to position [905, 0]
